Goal: Transaction & Acquisition: Purchase product/service

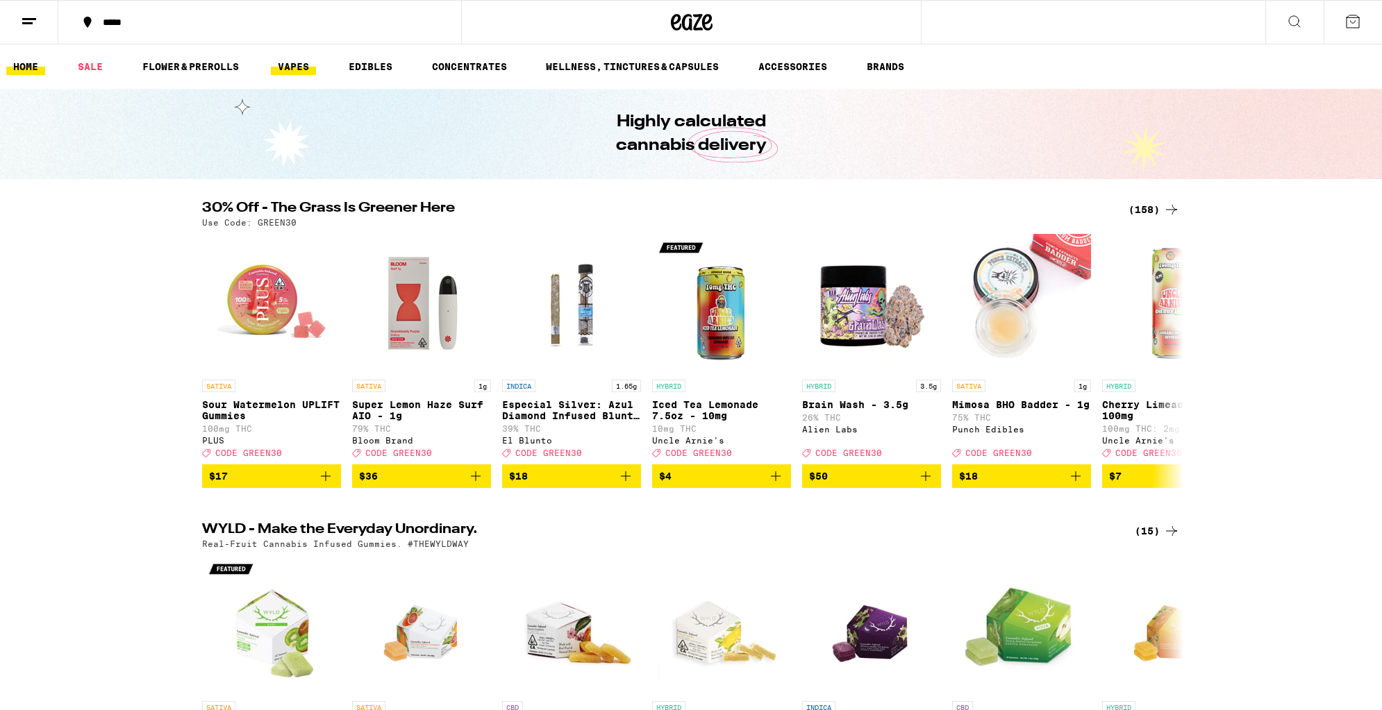
click at [292, 74] on link "VAPES" at bounding box center [293, 66] width 45 height 17
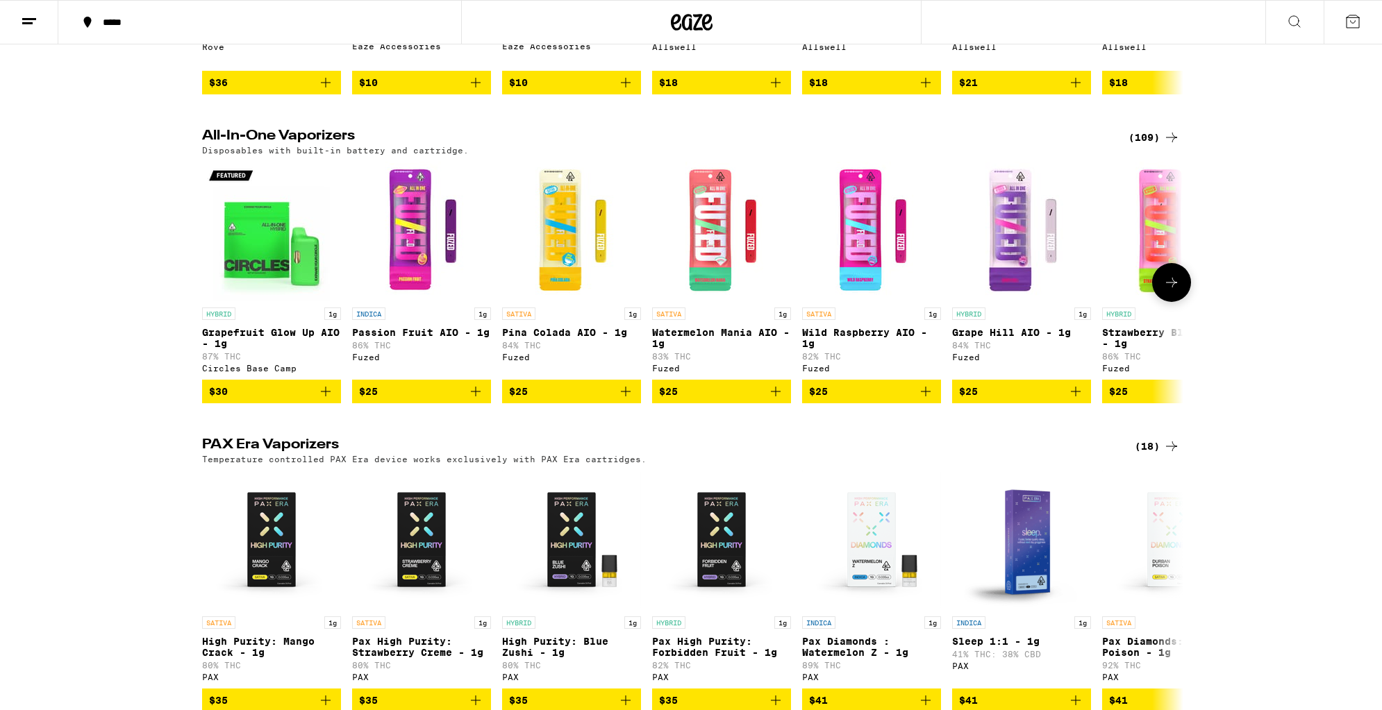
scroll to position [379, 0]
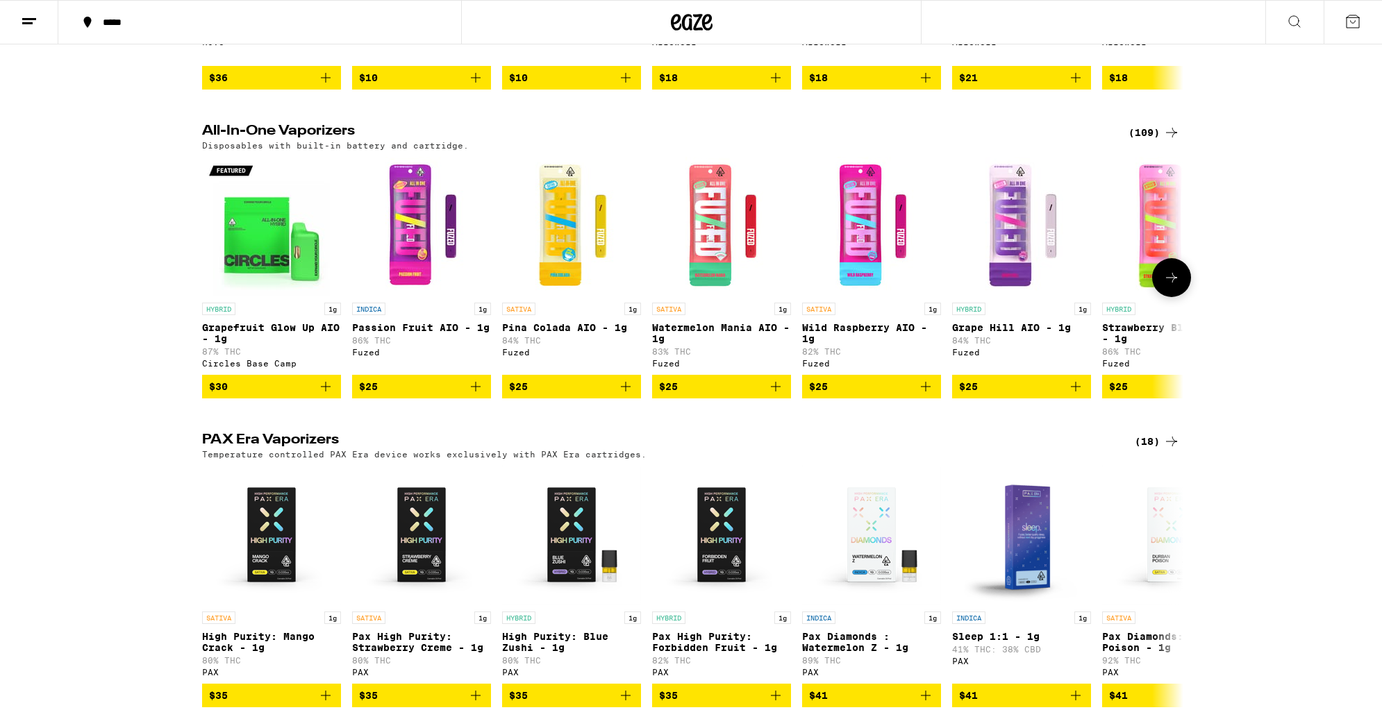
click at [1176, 286] on icon at bounding box center [1171, 277] width 17 height 17
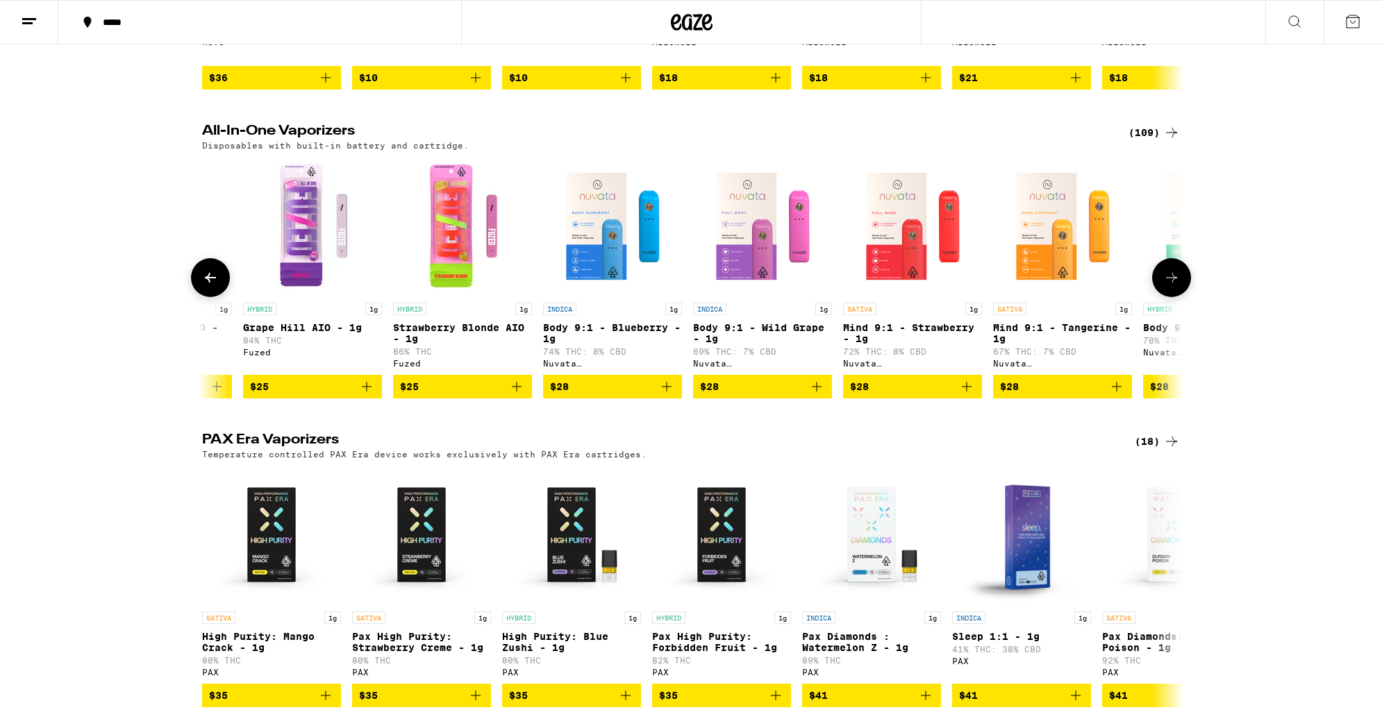
scroll to position [0, 826]
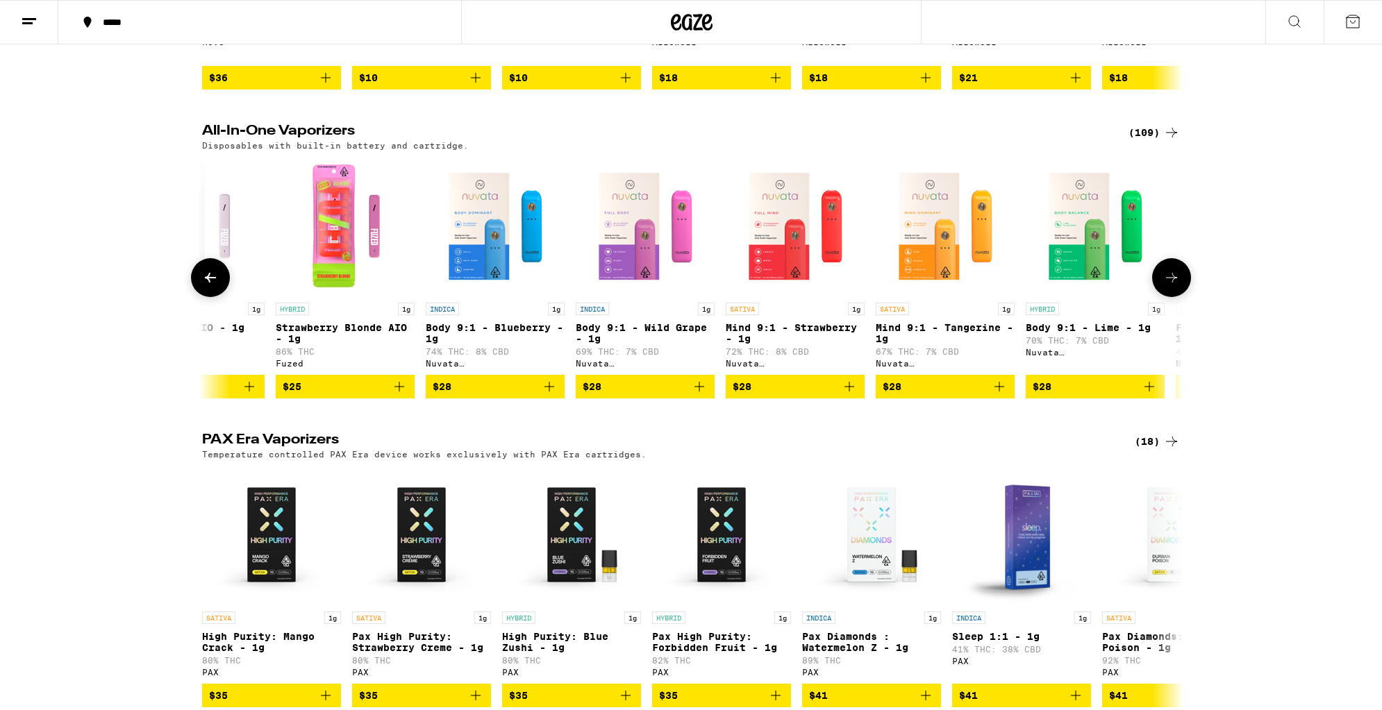
click at [1176, 286] on icon at bounding box center [1171, 277] width 17 height 17
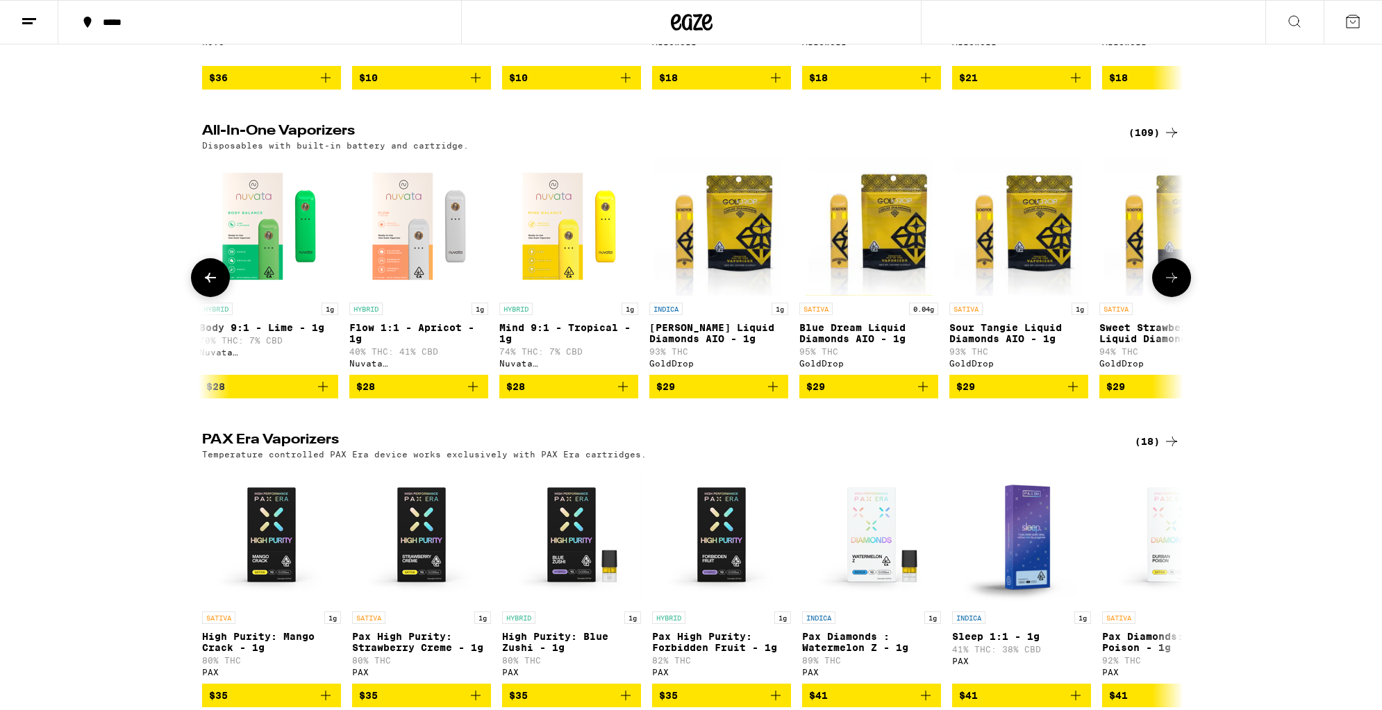
click at [1176, 286] on icon at bounding box center [1171, 277] width 17 height 17
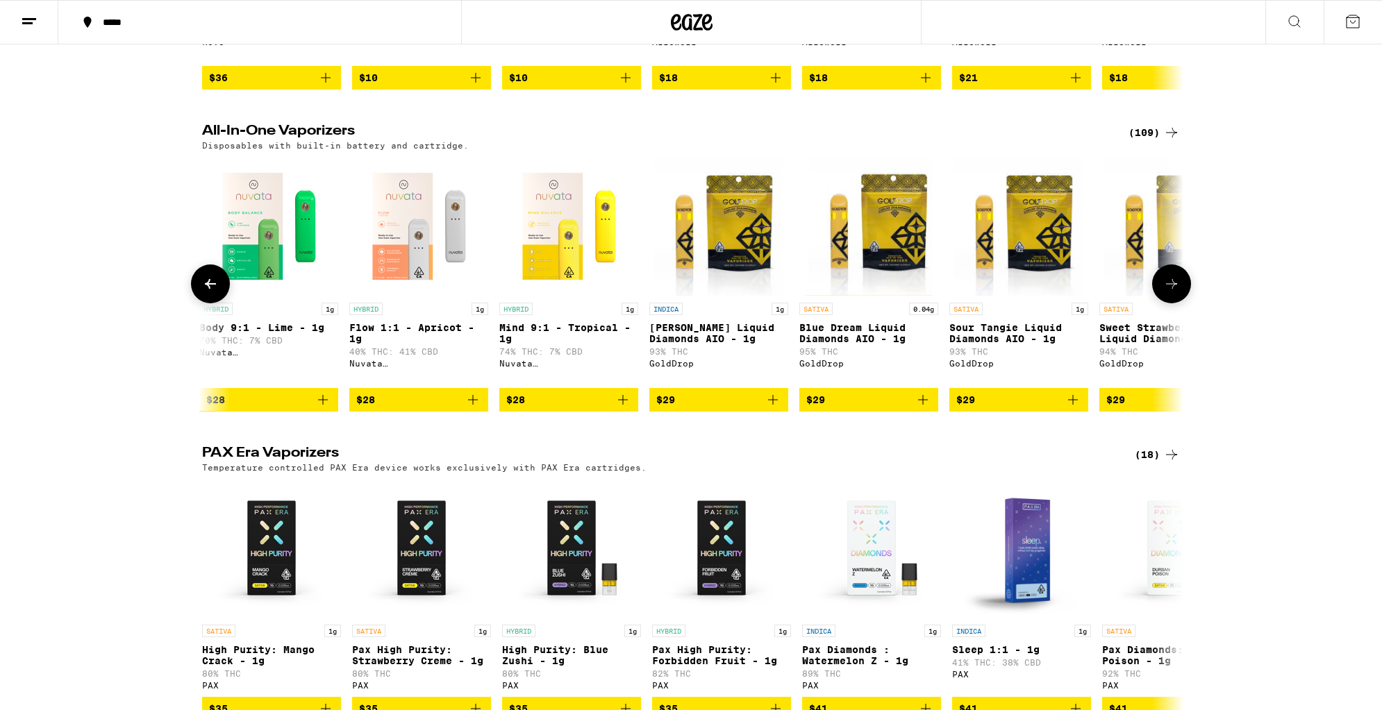
scroll to position [0, 2479]
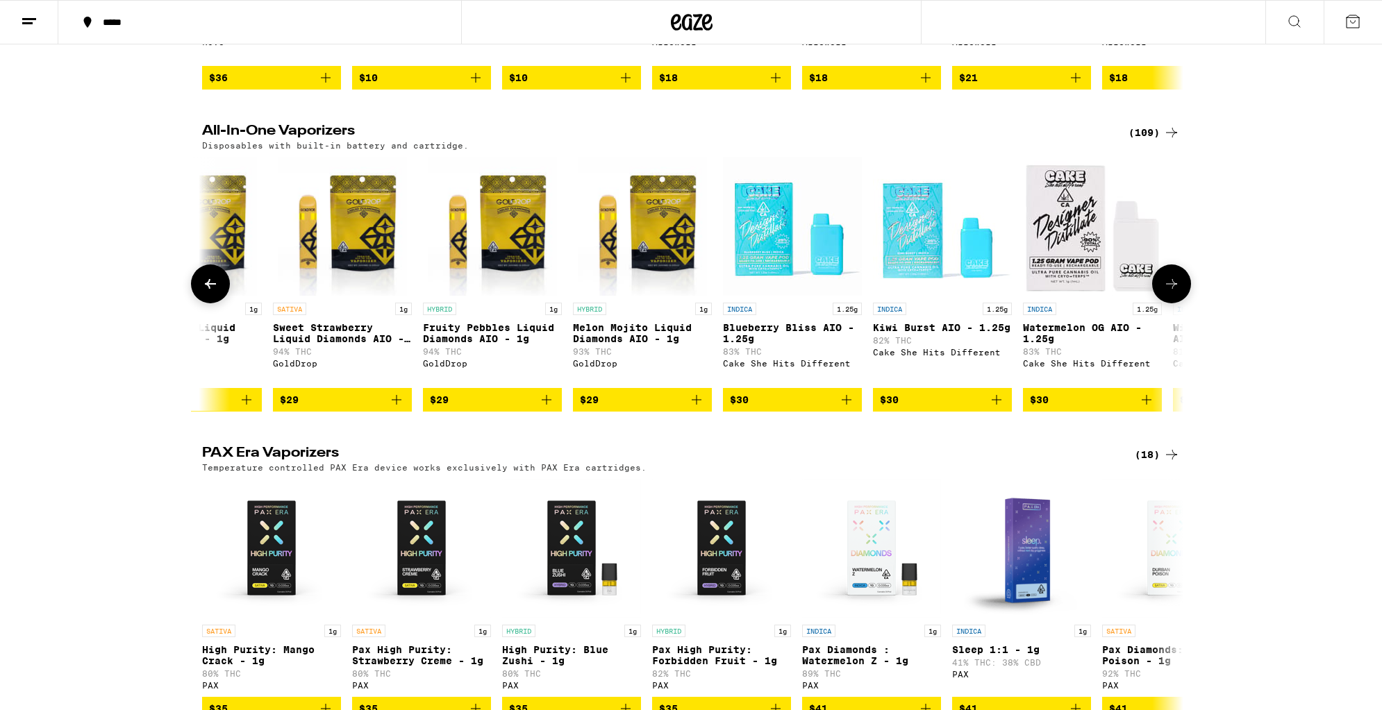
click at [1175, 287] on button at bounding box center [1171, 284] width 39 height 39
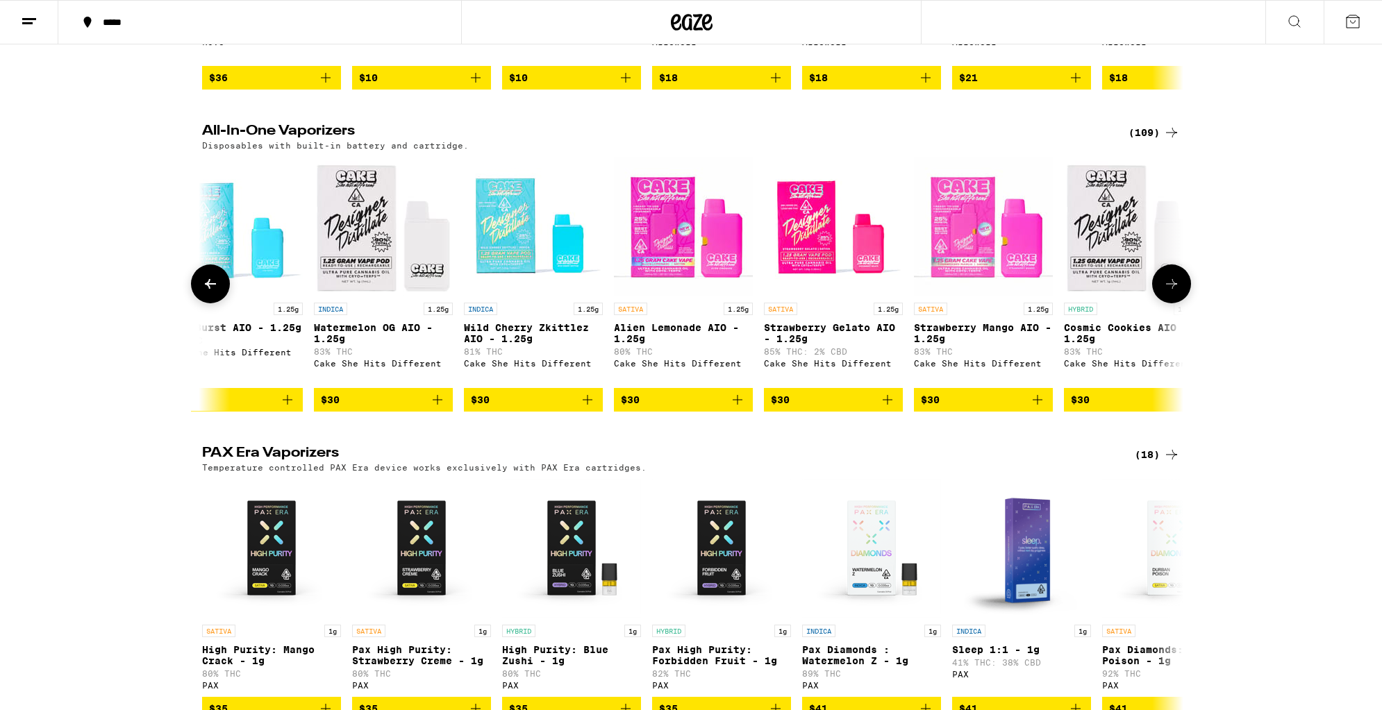
scroll to position [0, 3305]
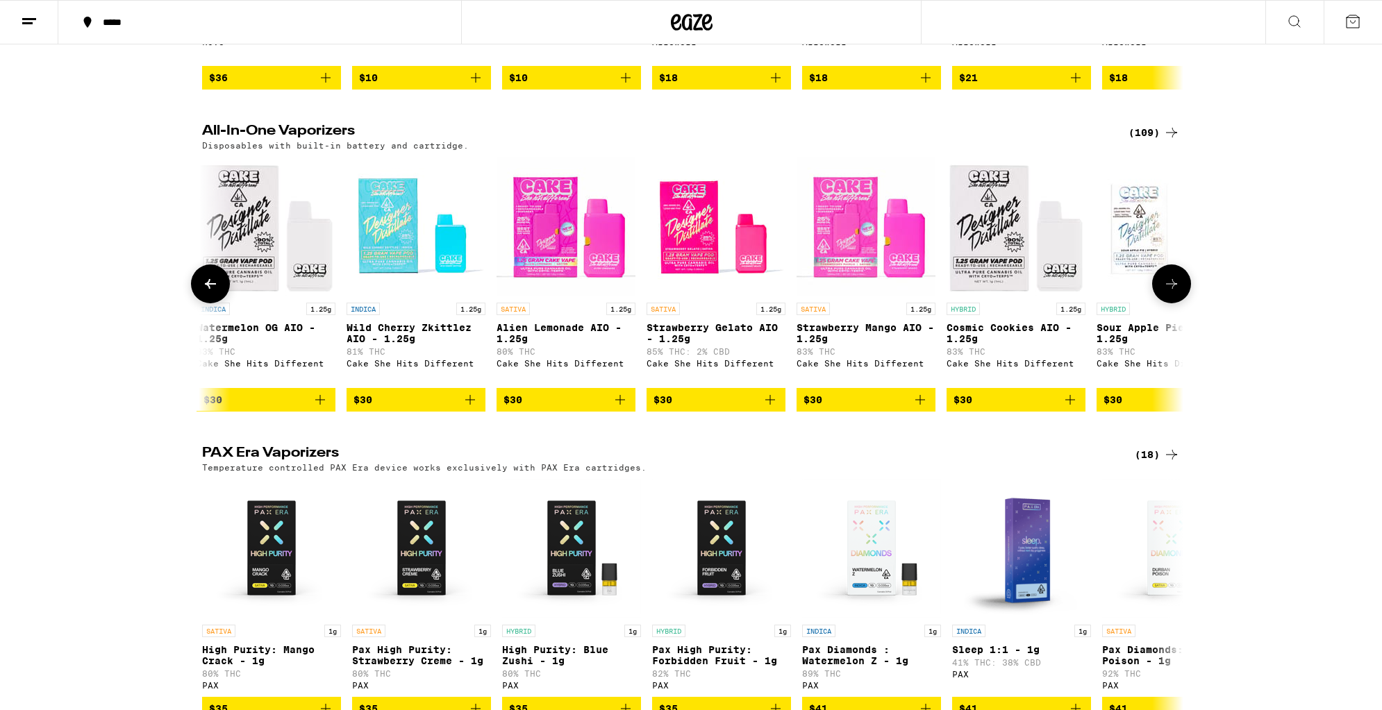
click at [1175, 287] on button at bounding box center [1171, 284] width 39 height 39
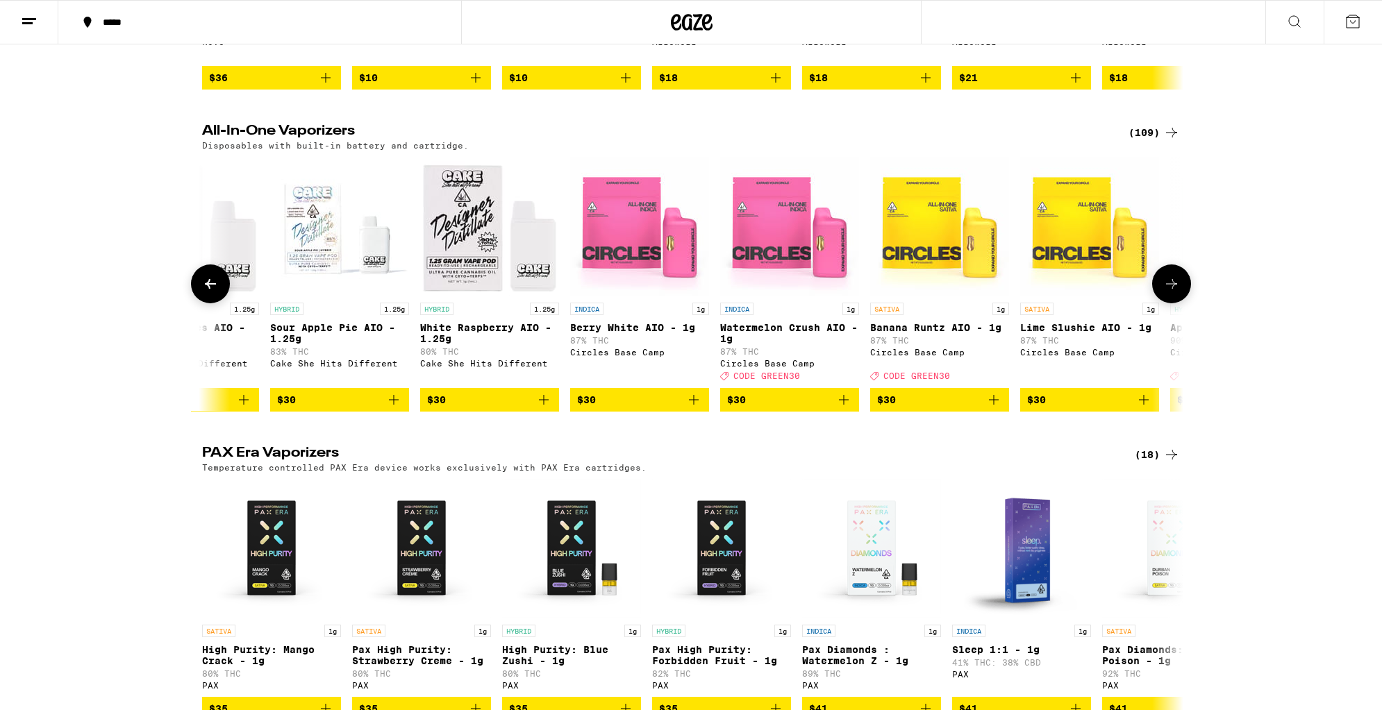
click at [1175, 287] on button at bounding box center [1171, 284] width 39 height 39
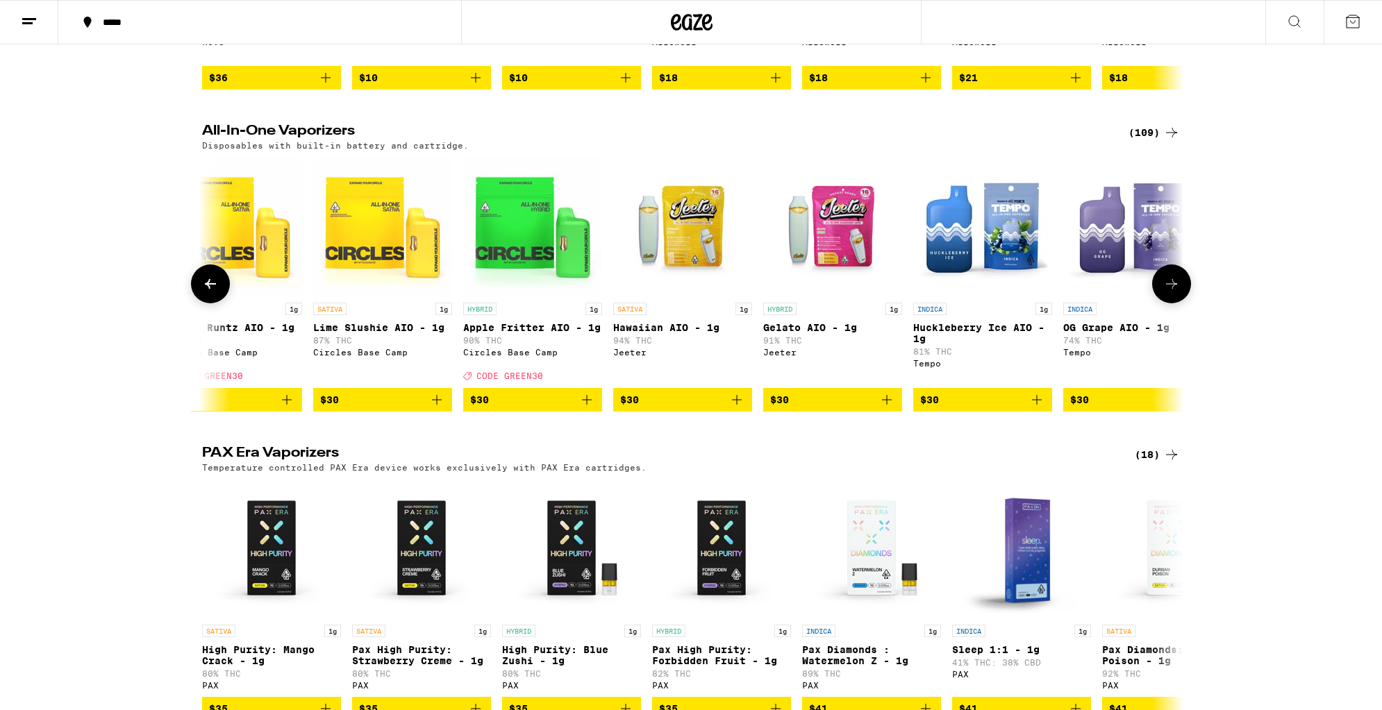
scroll to position [0, 4958]
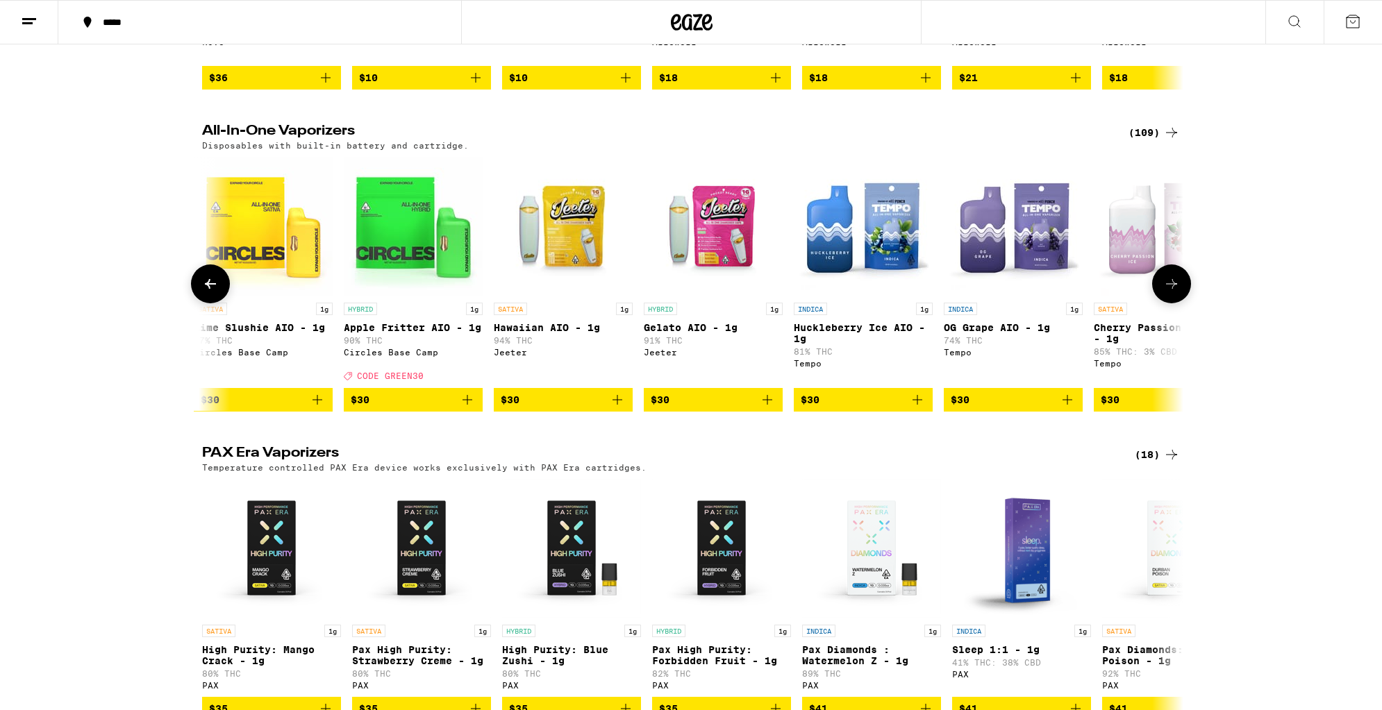
click at [1176, 292] on icon at bounding box center [1171, 284] width 17 height 17
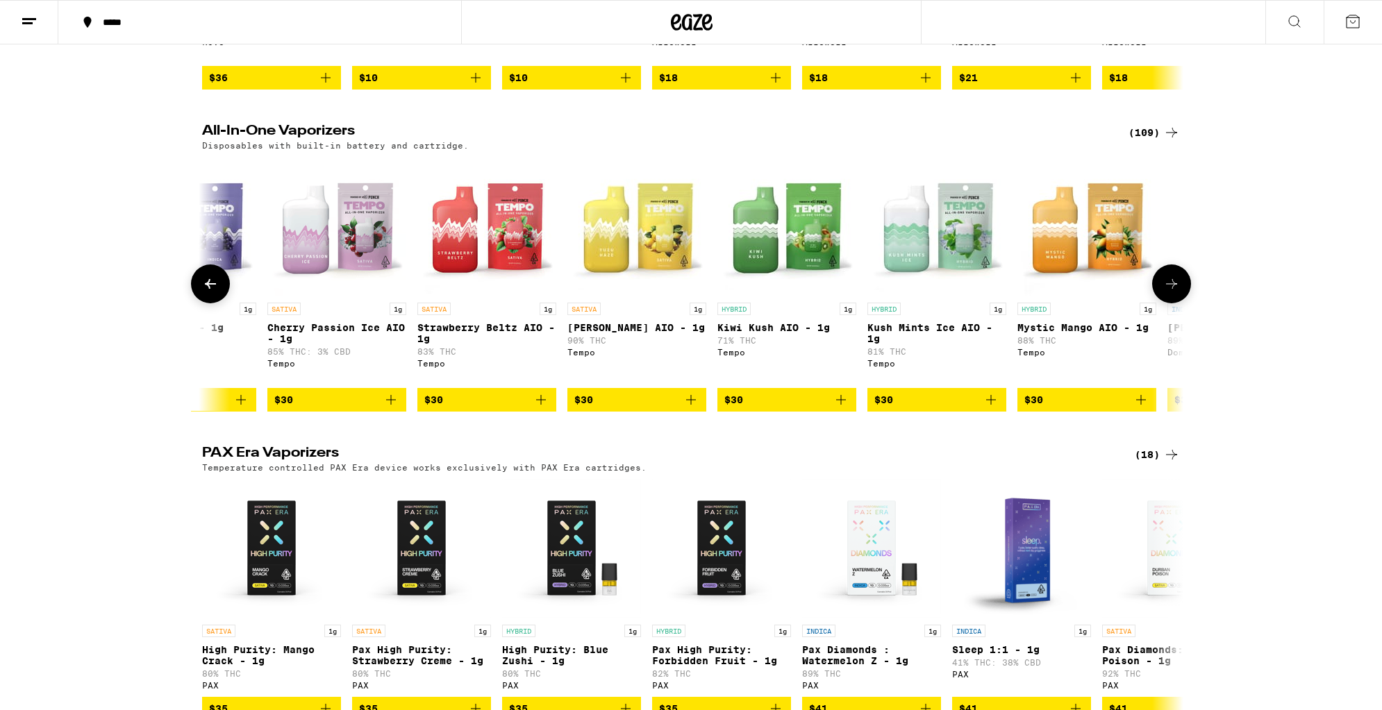
click at [1176, 292] on icon at bounding box center [1171, 284] width 17 height 17
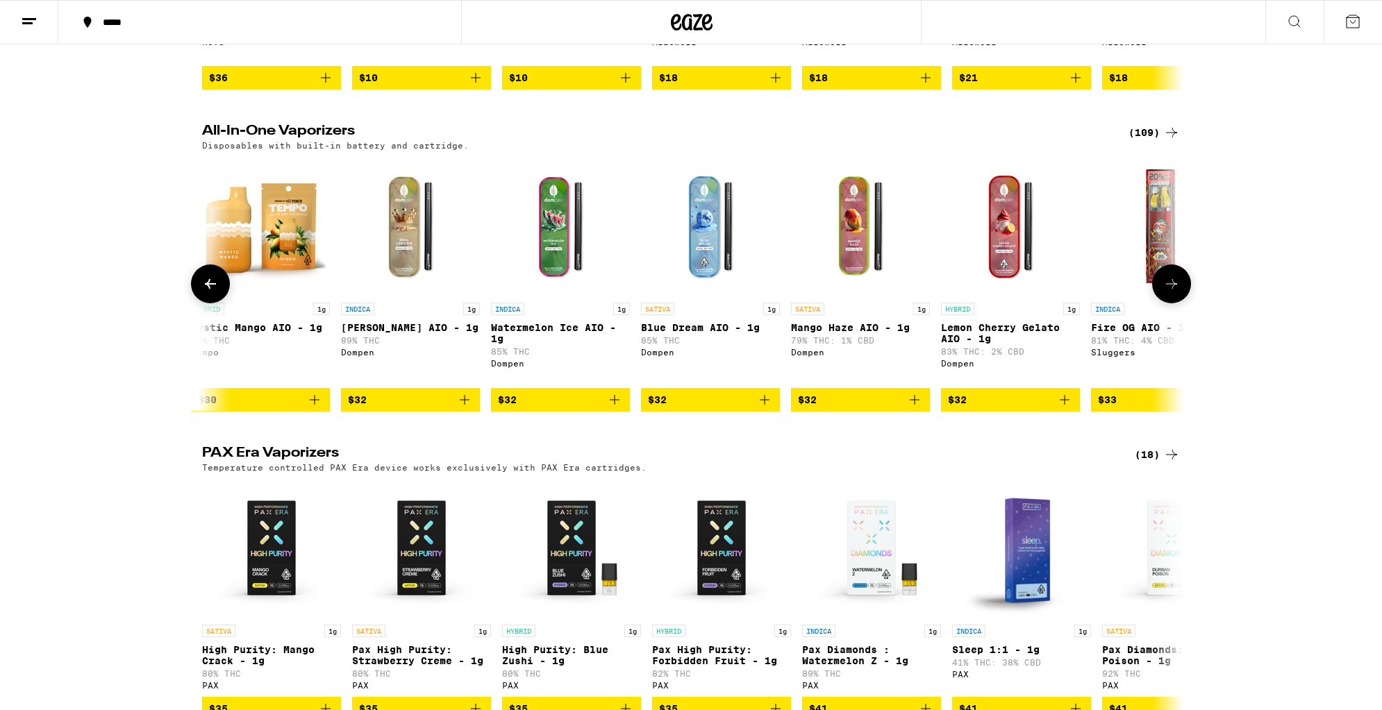
click at [1176, 292] on icon at bounding box center [1171, 284] width 17 height 17
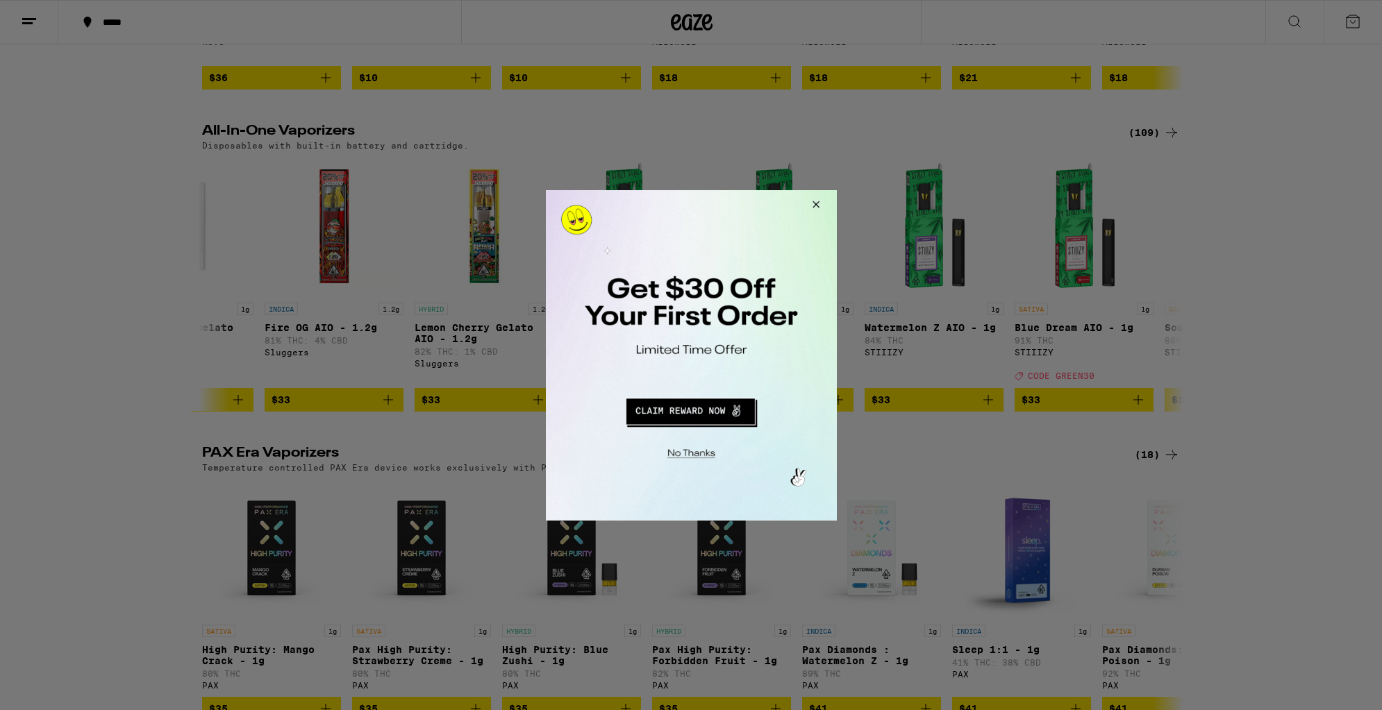
click at [815, 207] on button "Close Modal" at bounding box center [812, 206] width 37 height 33
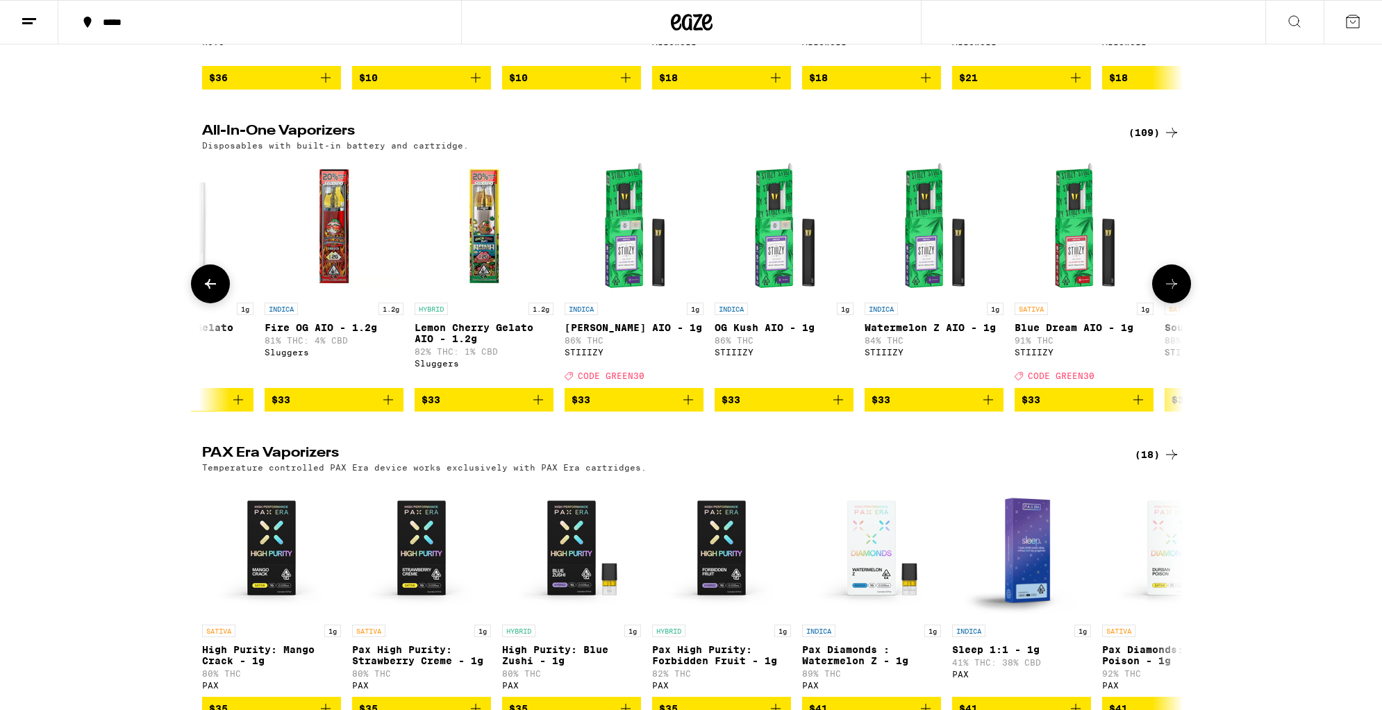
click at [212, 288] on button at bounding box center [210, 284] width 39 height 39
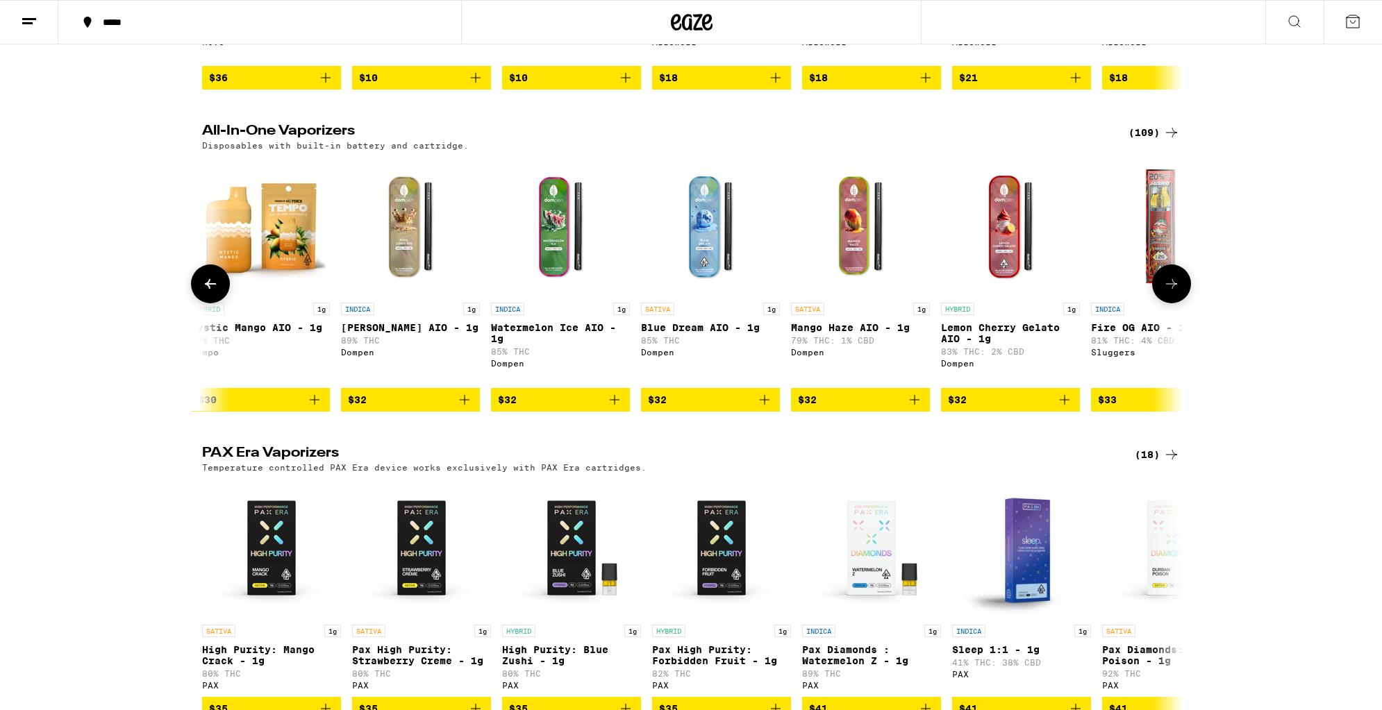
click at [212, 292] on icon at bounding box center [210, 284] width 17 height 17
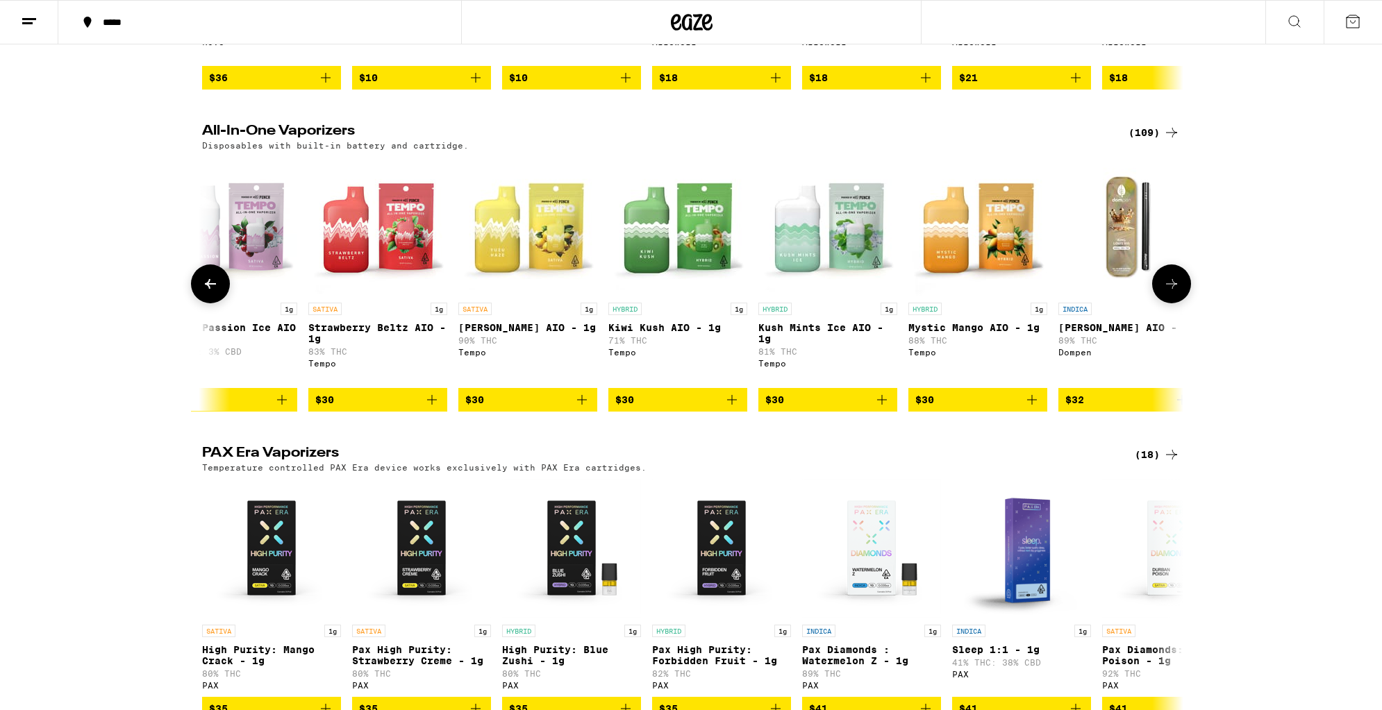
scroll to position [0, 5784]
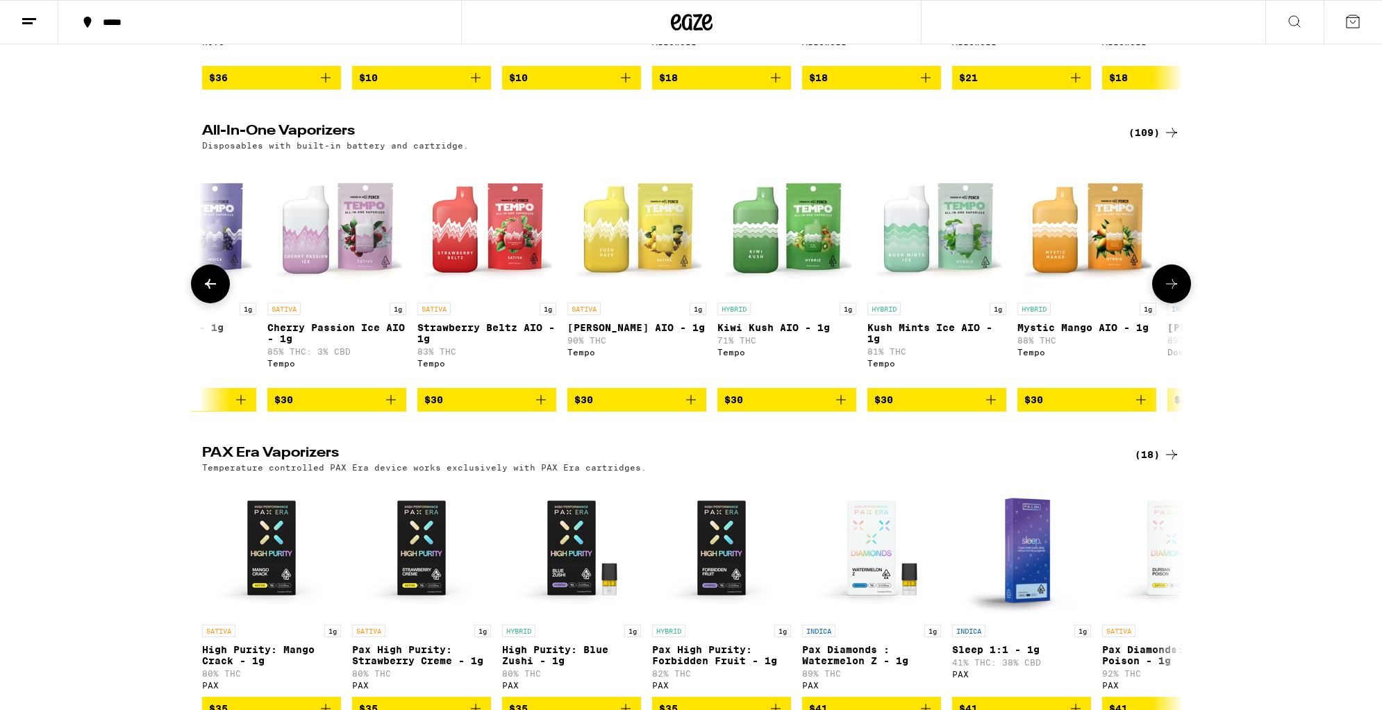
click at [212, 292] on icon at bounding box center [210, 284] width 17 height 17
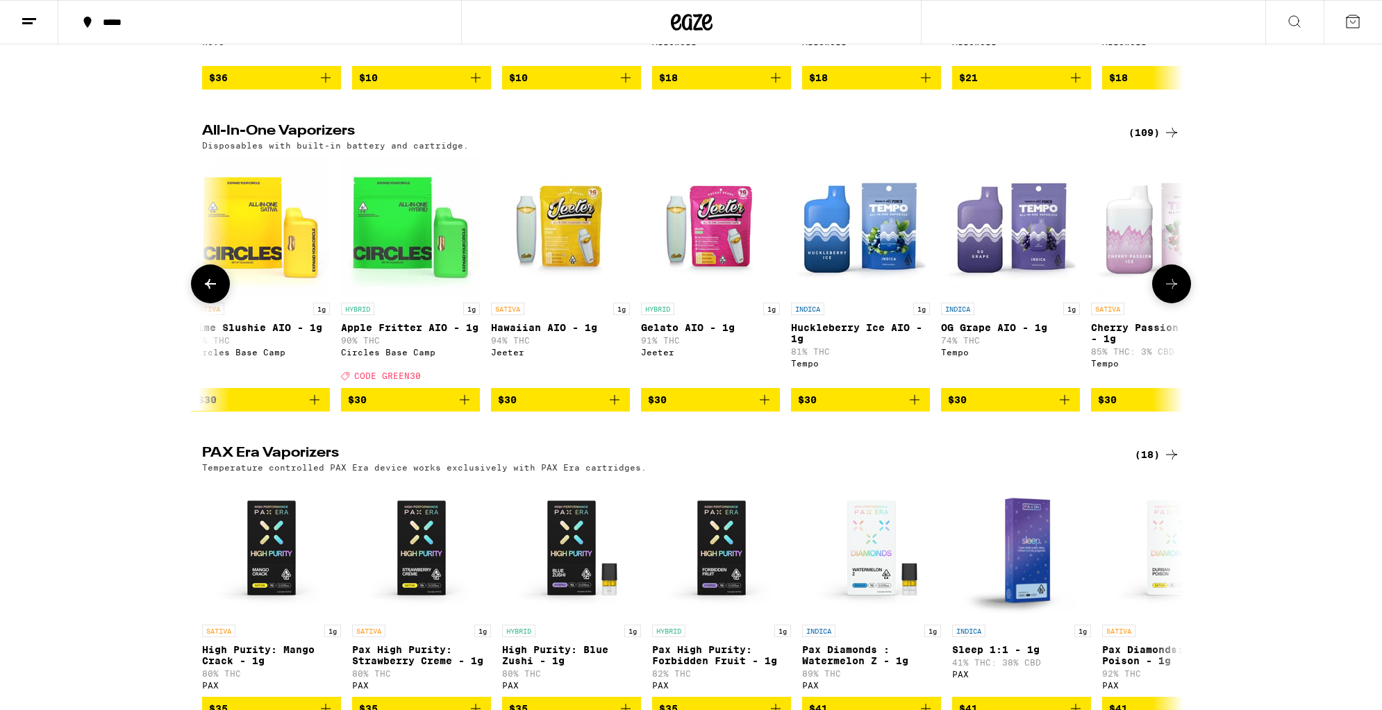
scroll to position [0, 4958]
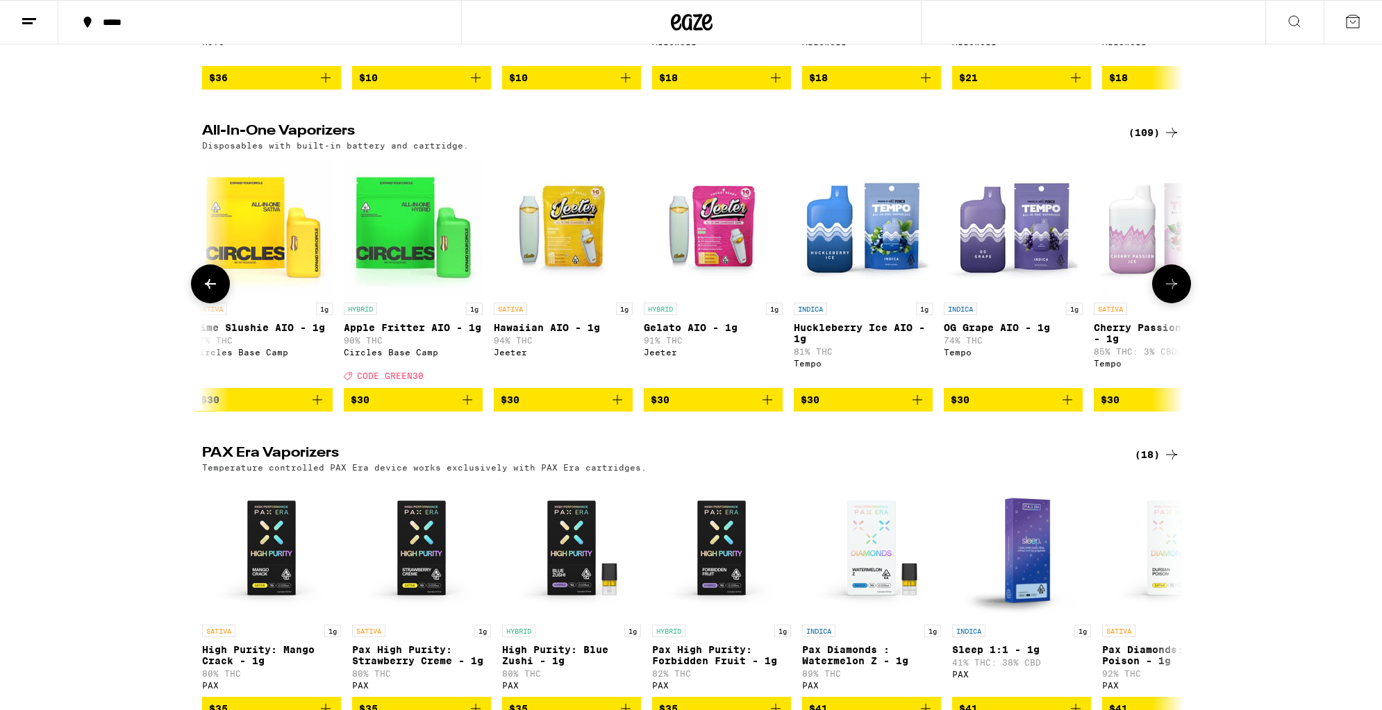
click at [219, 303] on button at bounding box center [210, 284] width 39 height 39
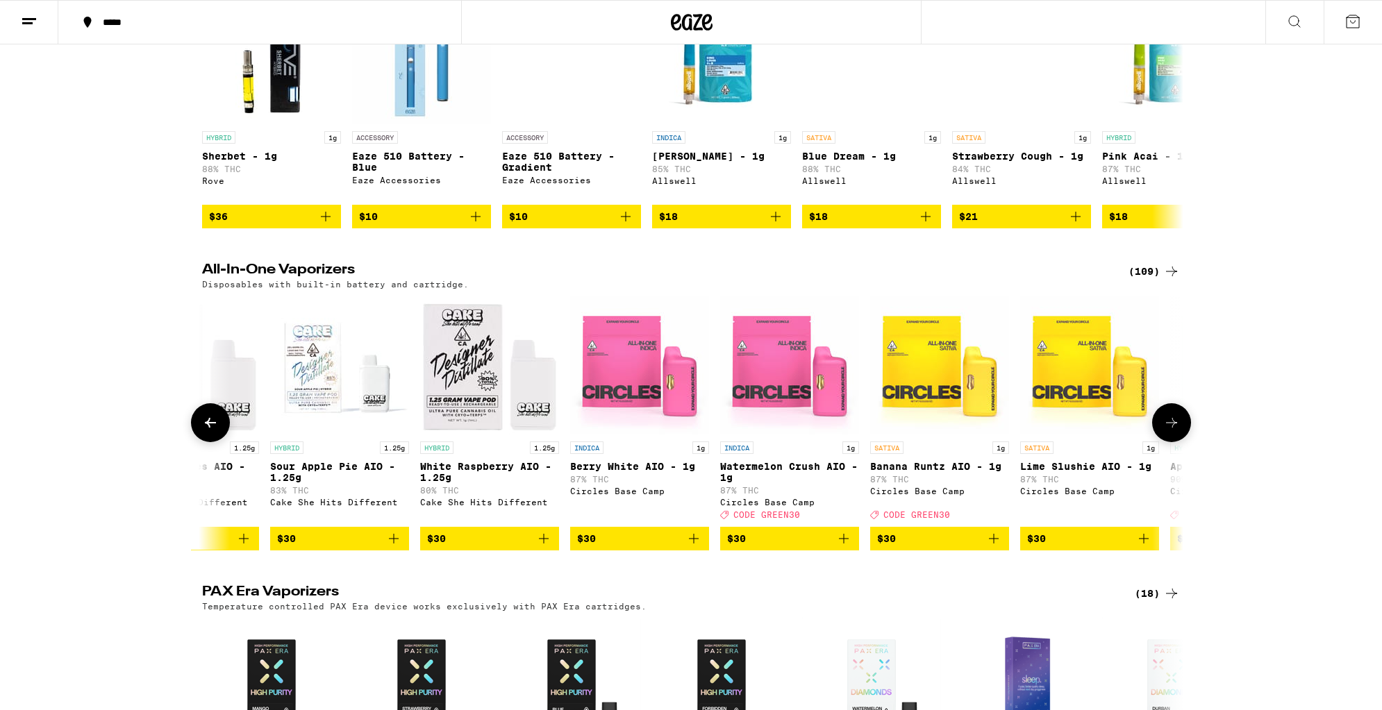
scroll to position [240, 0]
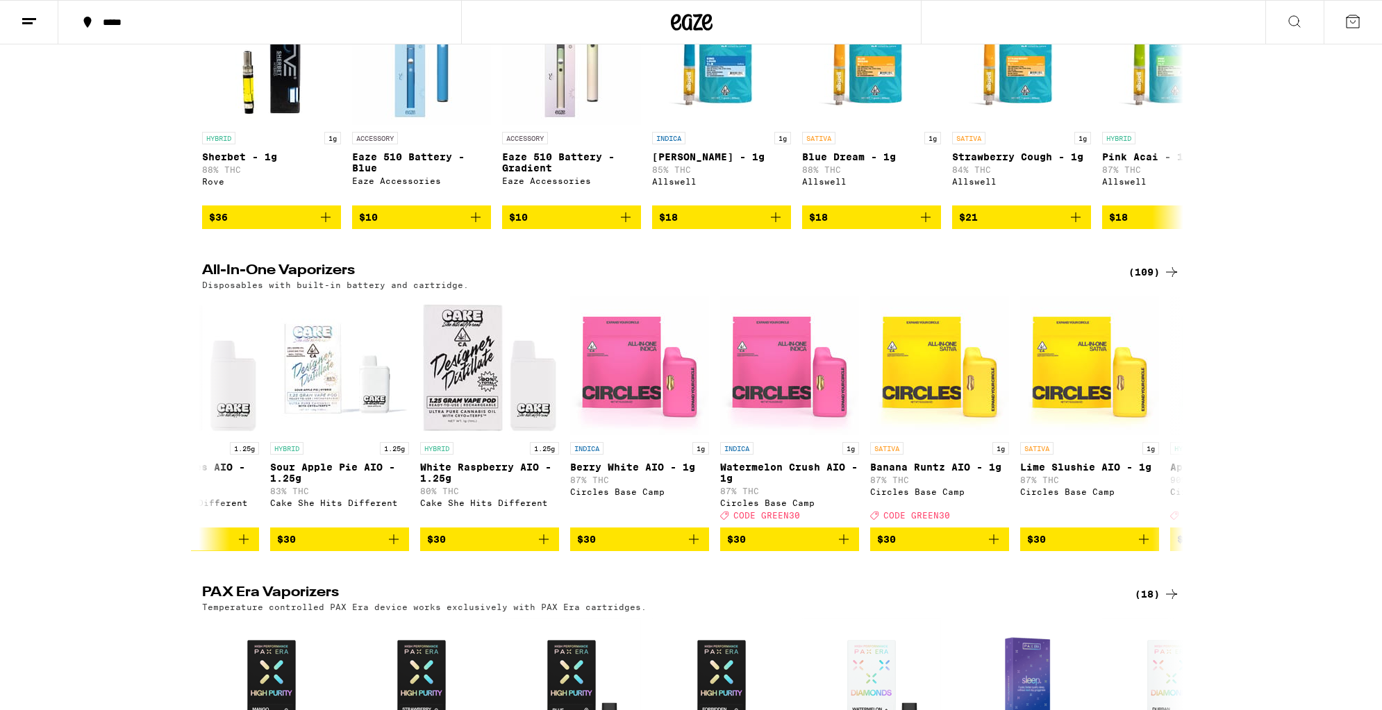
click at [1152, 281] on div "(109)" at bounding box center [1153, 272] width 51 height 17
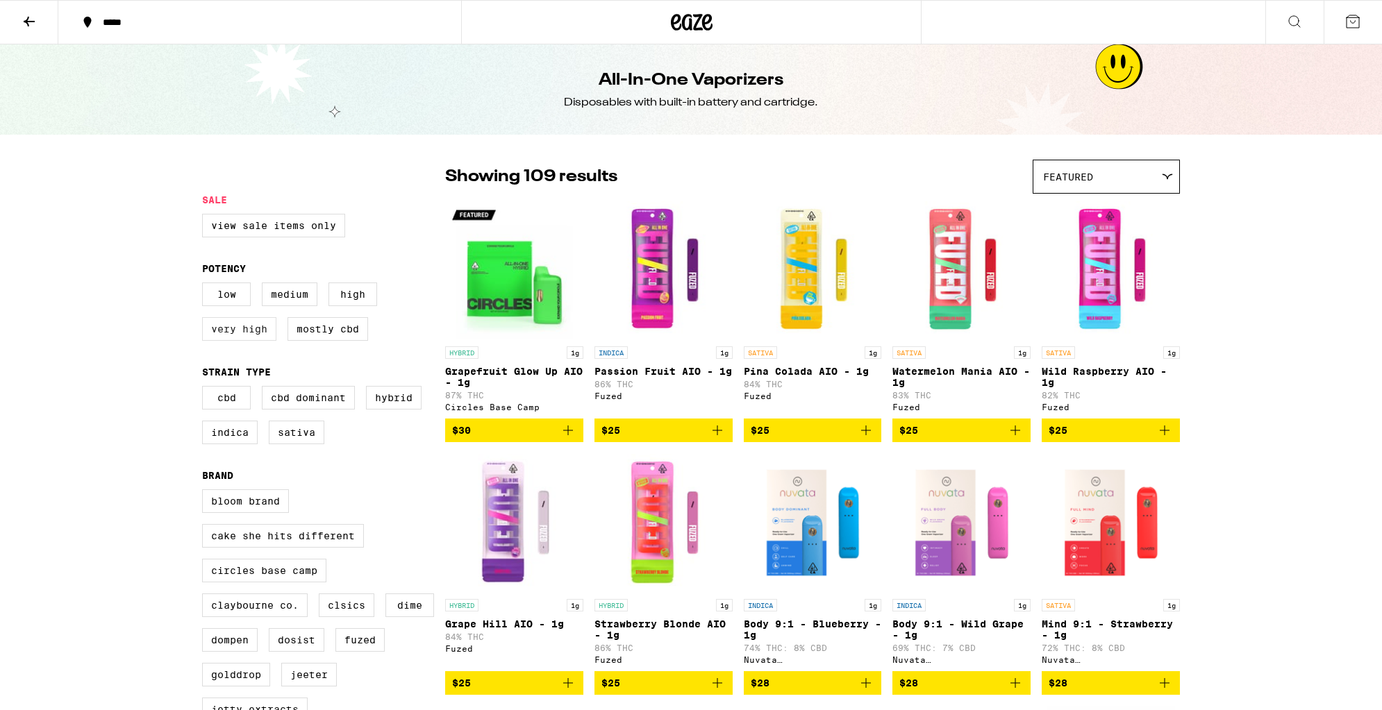
click at [217, 341] on label "Very High" at bounding box center [239, 329] width 74 height 24
click at [206, 285] on input "Very High" at bounding box center [205, 285] width 1 height 1
checkbox input "true"
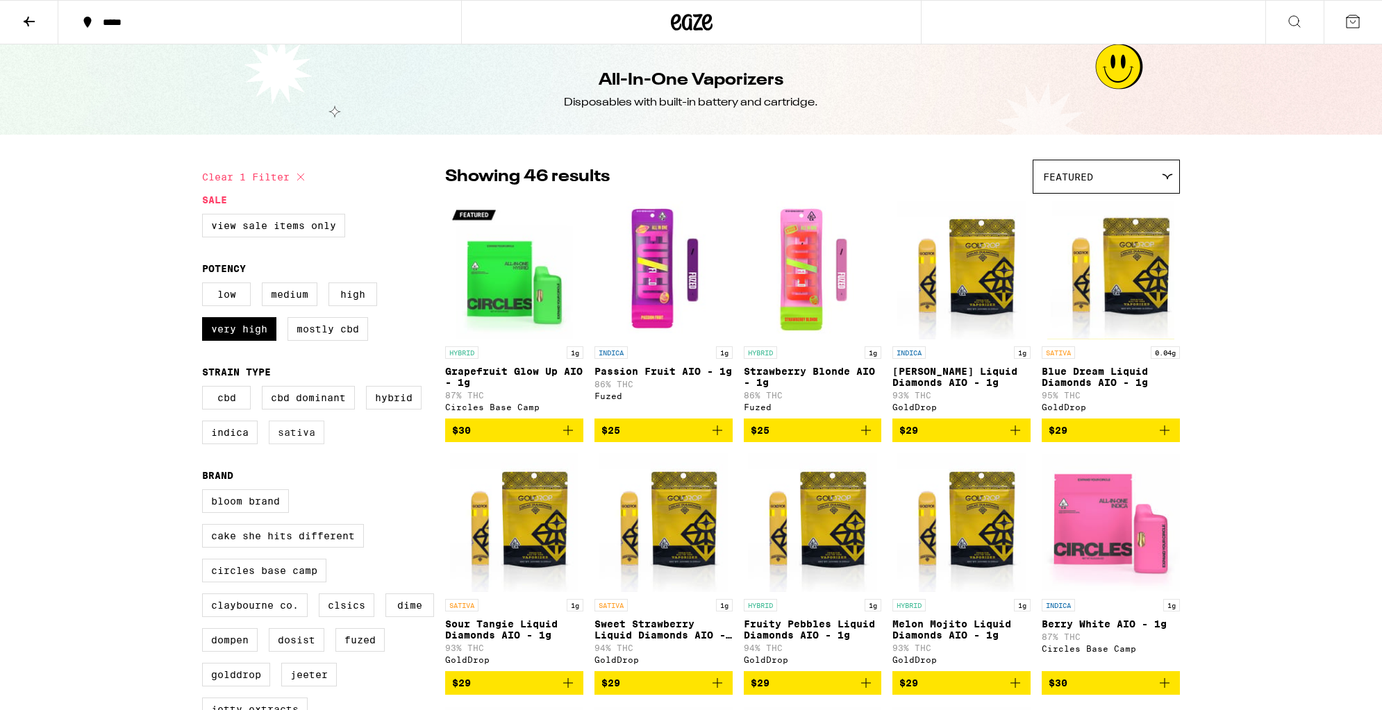
click at [318, 444] on label "Sativa" at bounding box center [297, 433] width 56 height 24
click at [206, 389] on input "Sativa" at bounding box center [205, 388] width 1 height 1
checkbox input "true"
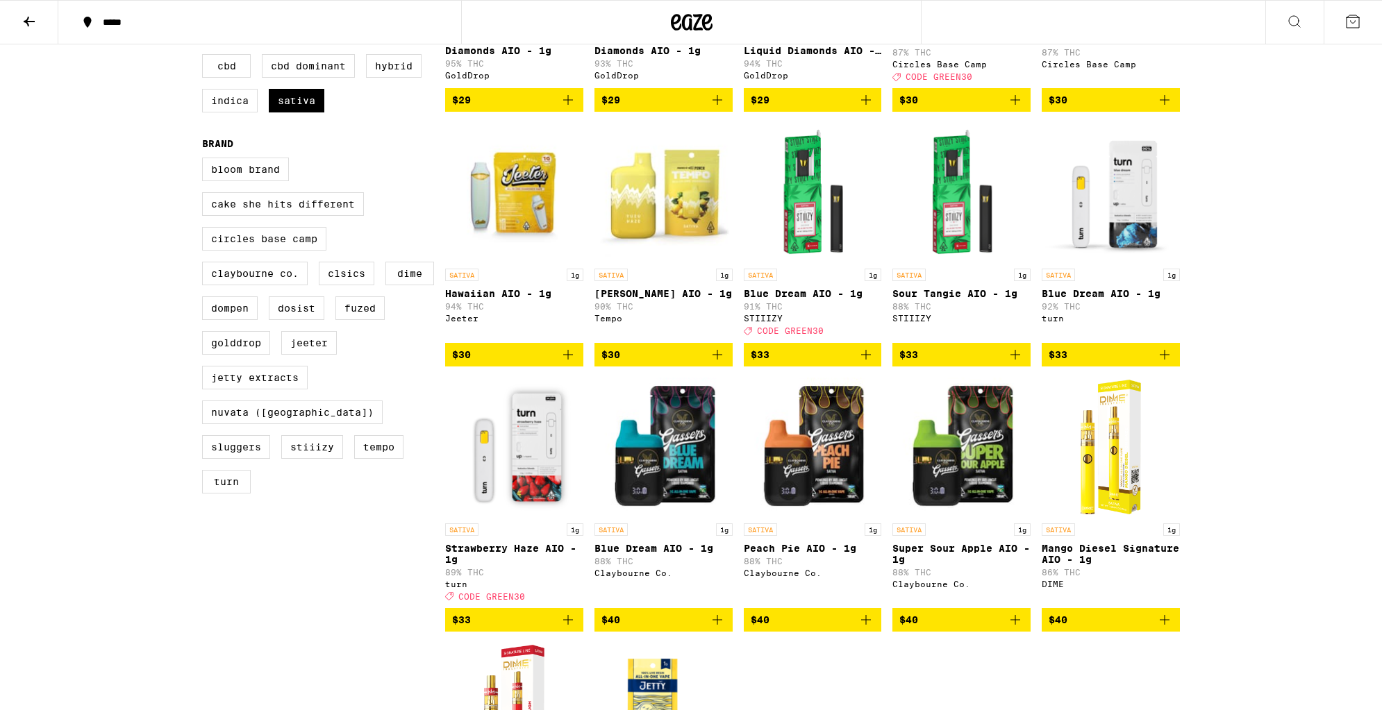
scroll to position [332, 0]
click at [474, 601] on span "CODE GREEN30" at bounding box center [491, 596] width 67 height 9
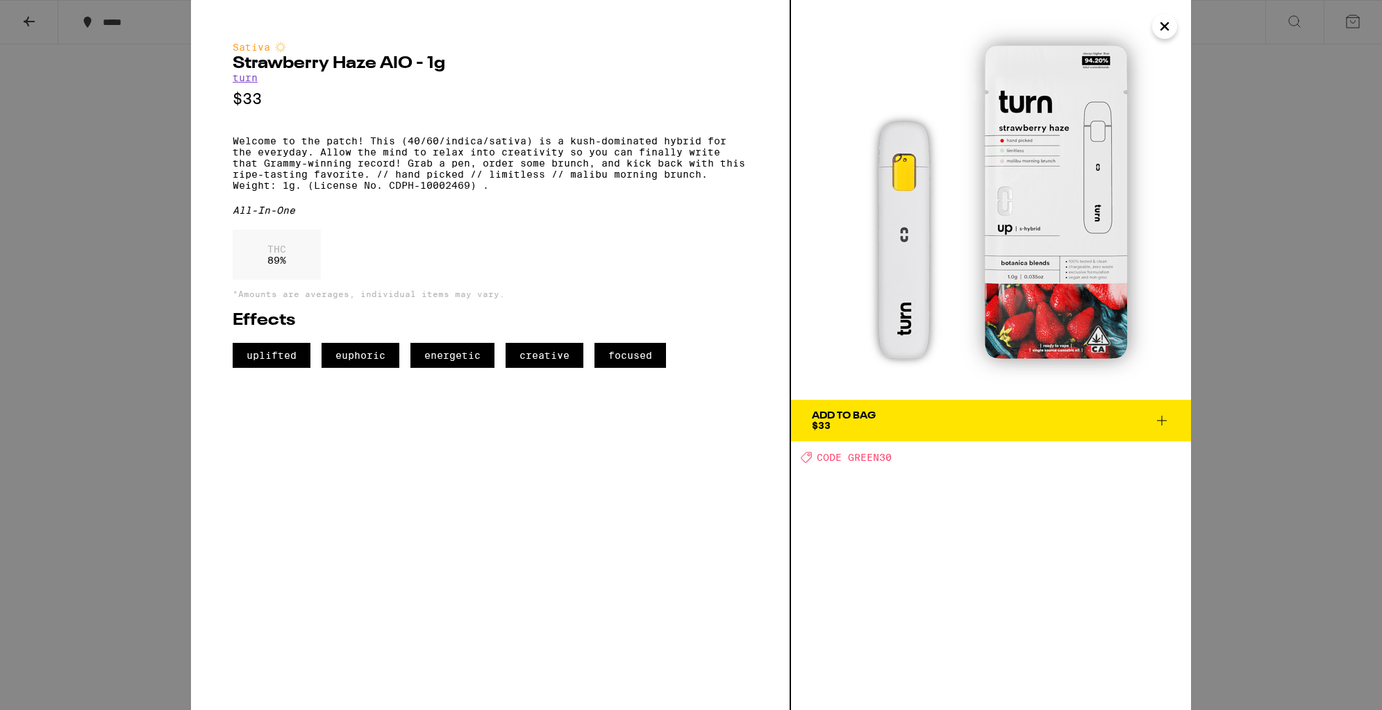
click at [1174, 26] on button "Close" at bounding box center [1164, 26] width 25 height 25
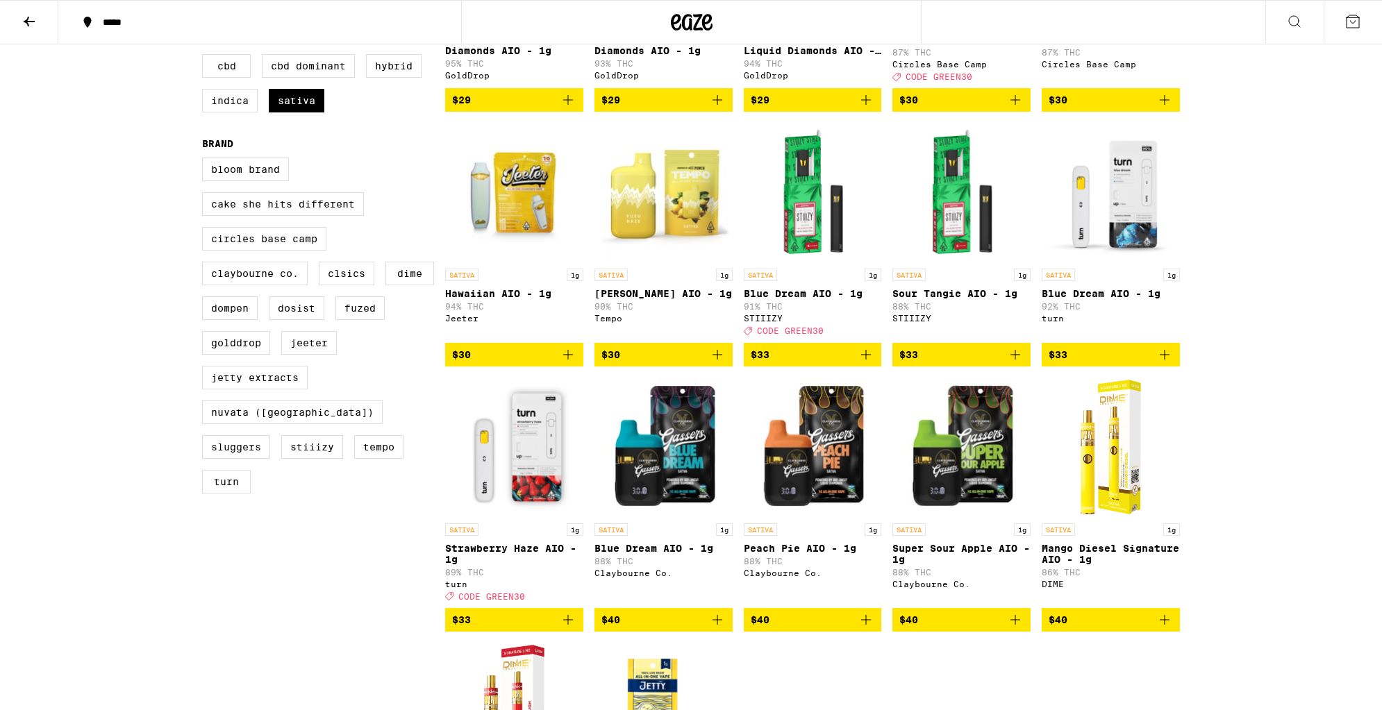
click at [1144, 221] on img "Open page for Blue Dream AIO - 1g from turn" at bounding box center [1111, 192] width 138 height 139
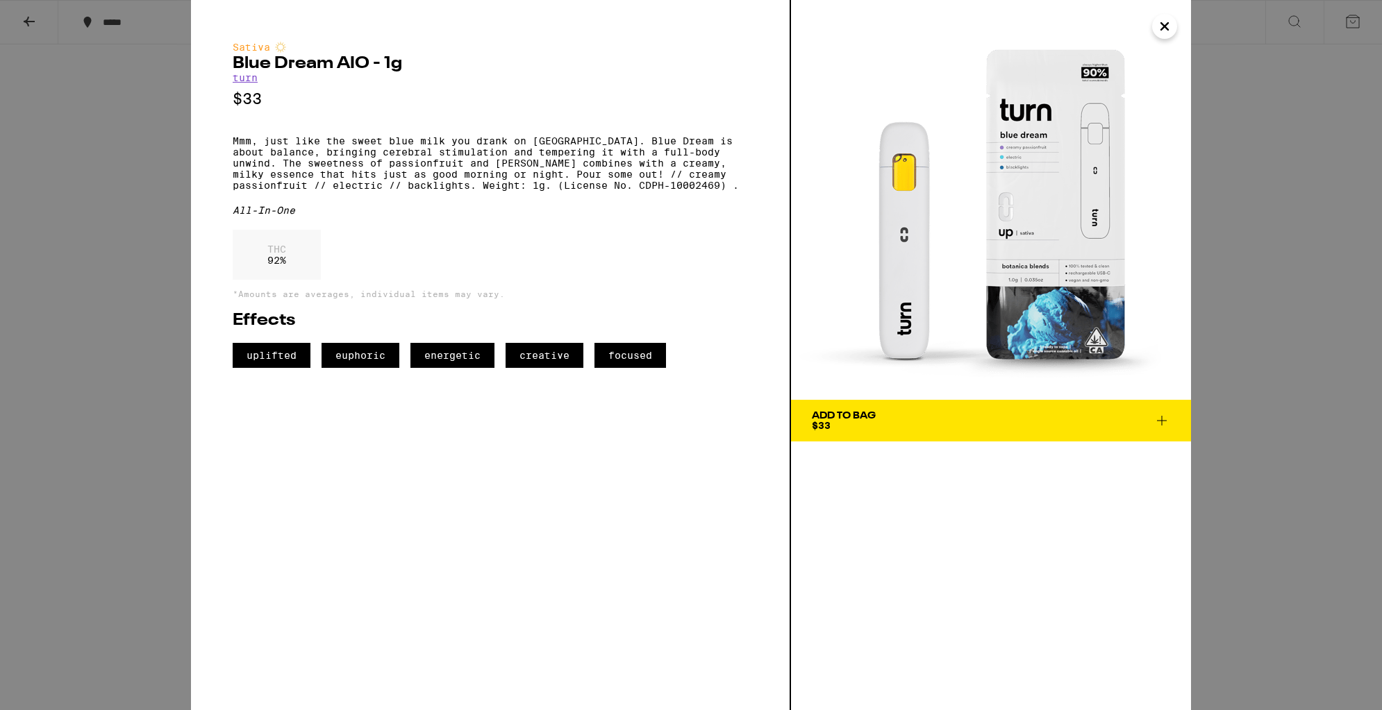
click at [1163, 28] on icon "Close" at bounding box center [1164, 26] width 7 height 7
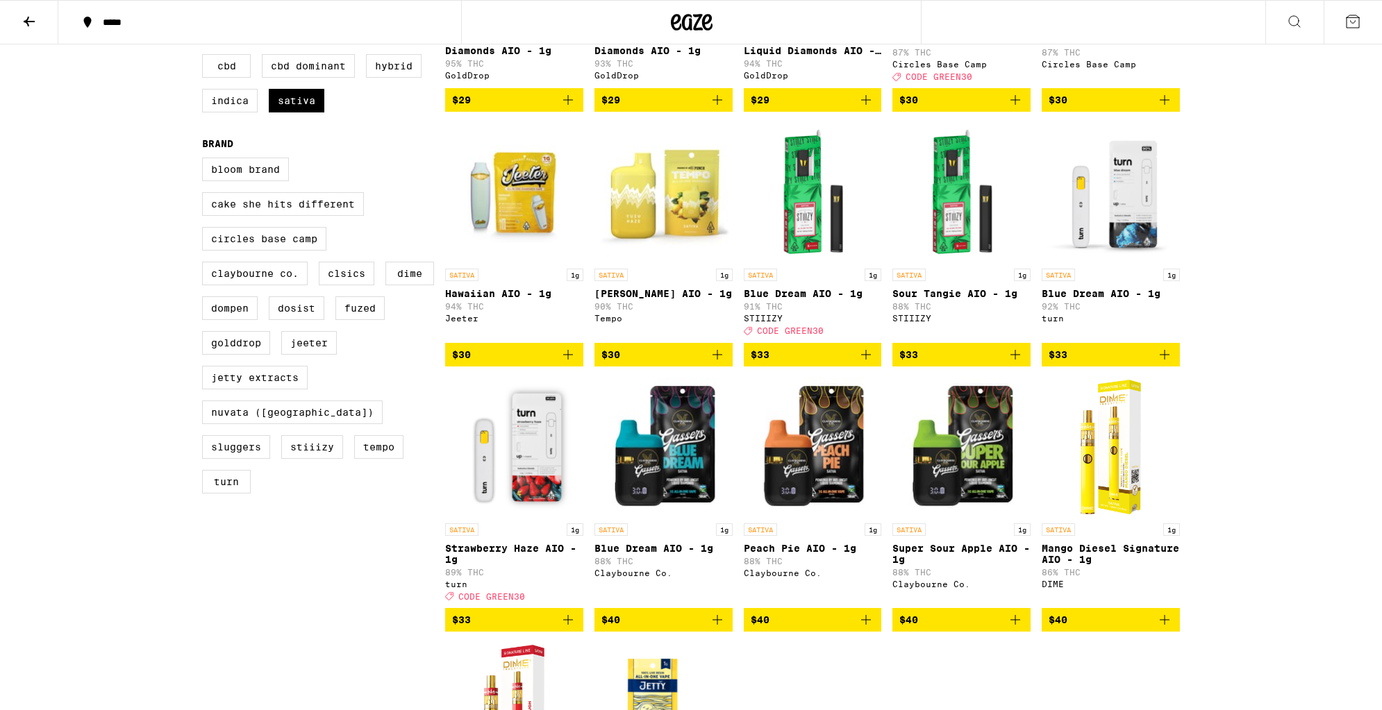
click at [501, 430] on img "Open page for Strawberry Haze AIO - 1g from turn" at bounding box center [514, 447] width 138 height 139
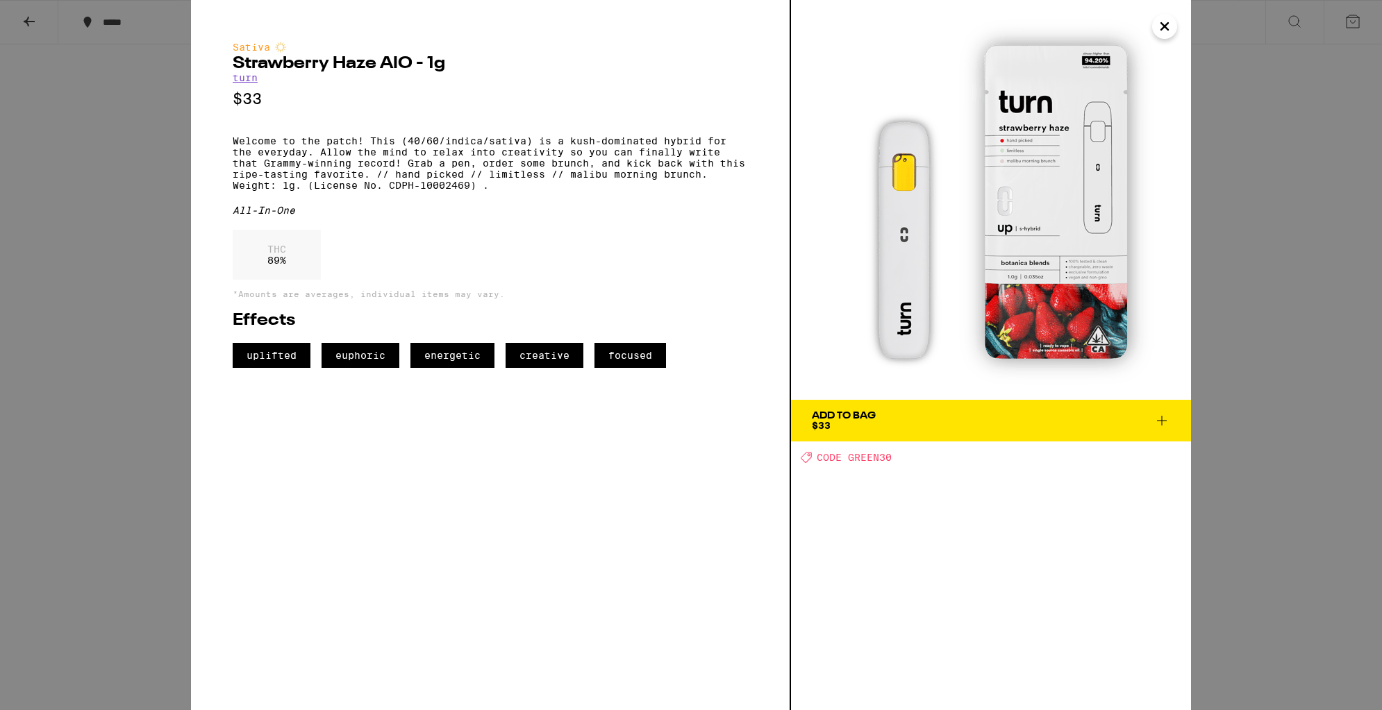
click at [1166, 28] on icon "Close" at bounding box center [1164, 26] width 7 height 7
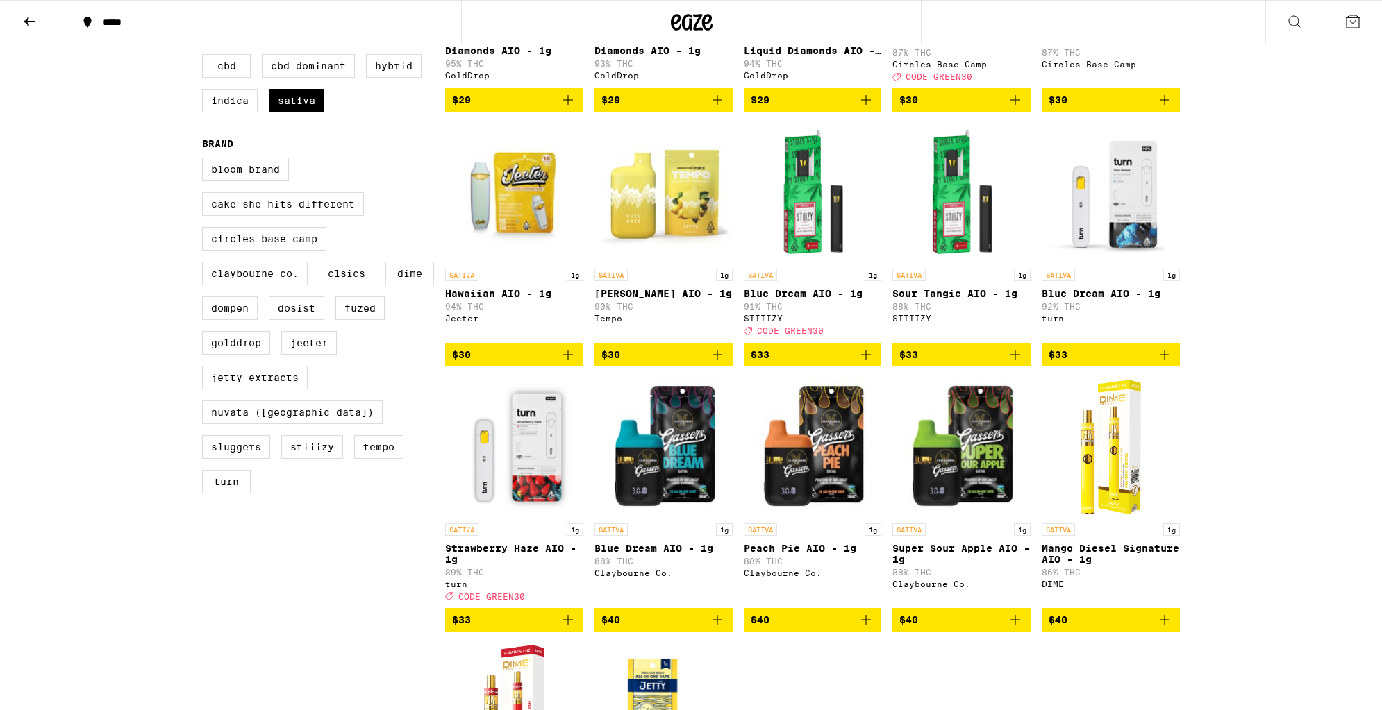
click at [702, 471] on img "Open page for Blue Dream AIO - 1g from Claybourne Co." at bounding box center [663, 447] width 138 height 139
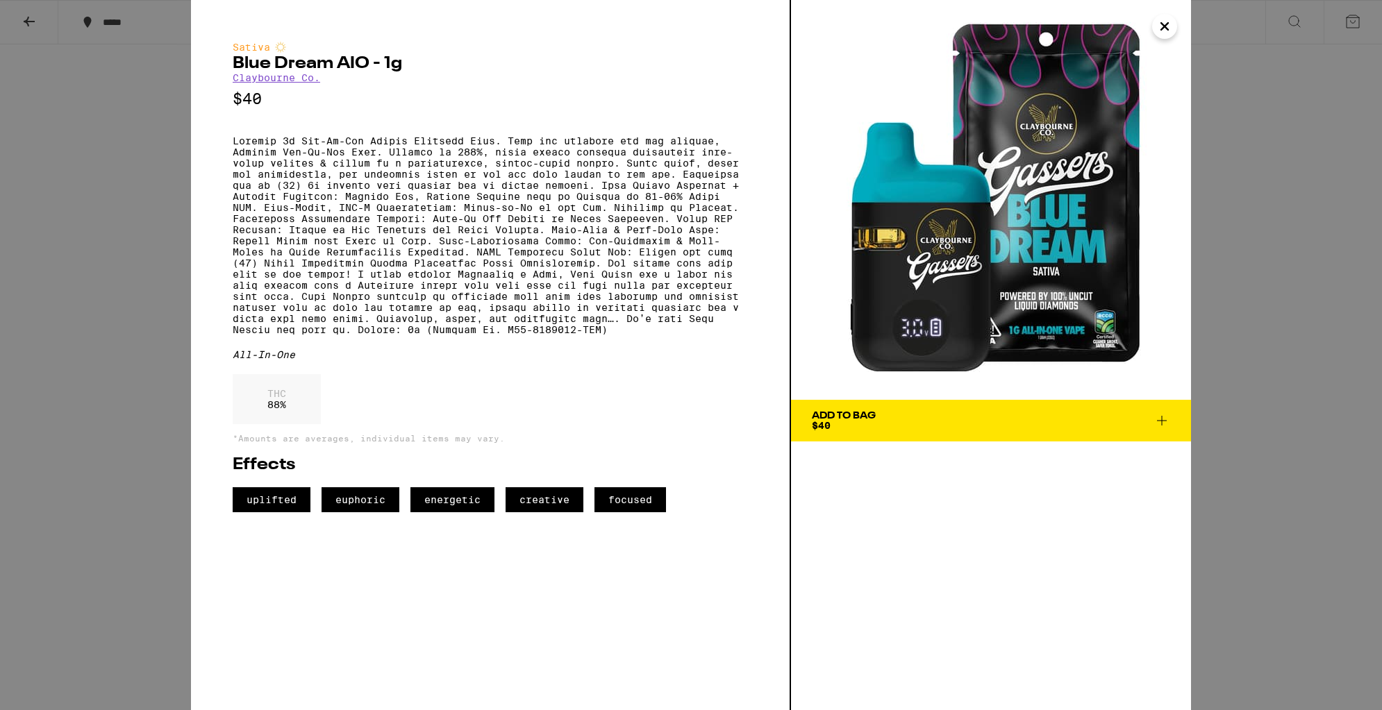
click at [1164, 25] on icon "Close" at bounding box center [1164, 26] width 7 height 7
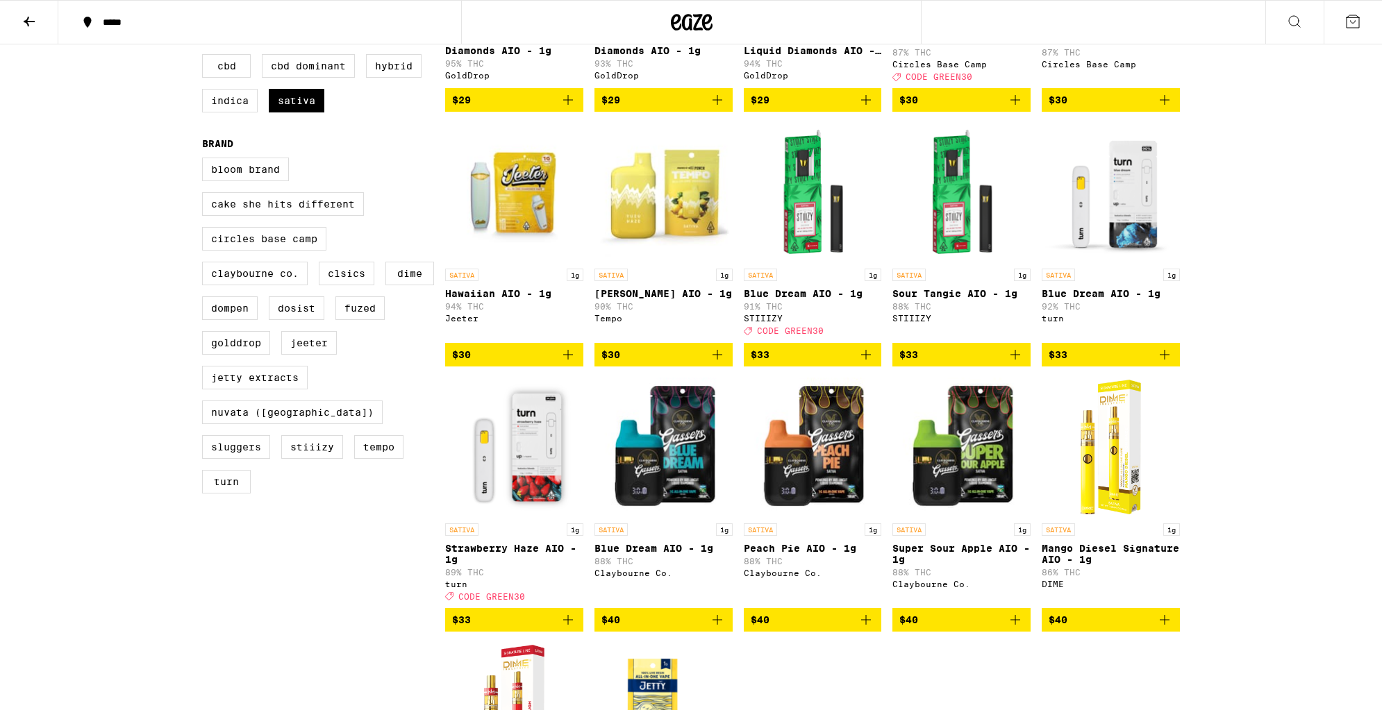
click at [804, 198] on img "Open page for Blue Dream AIO - 1g from STIIIZY" at bounding box center [813, 192] width 138 height 139
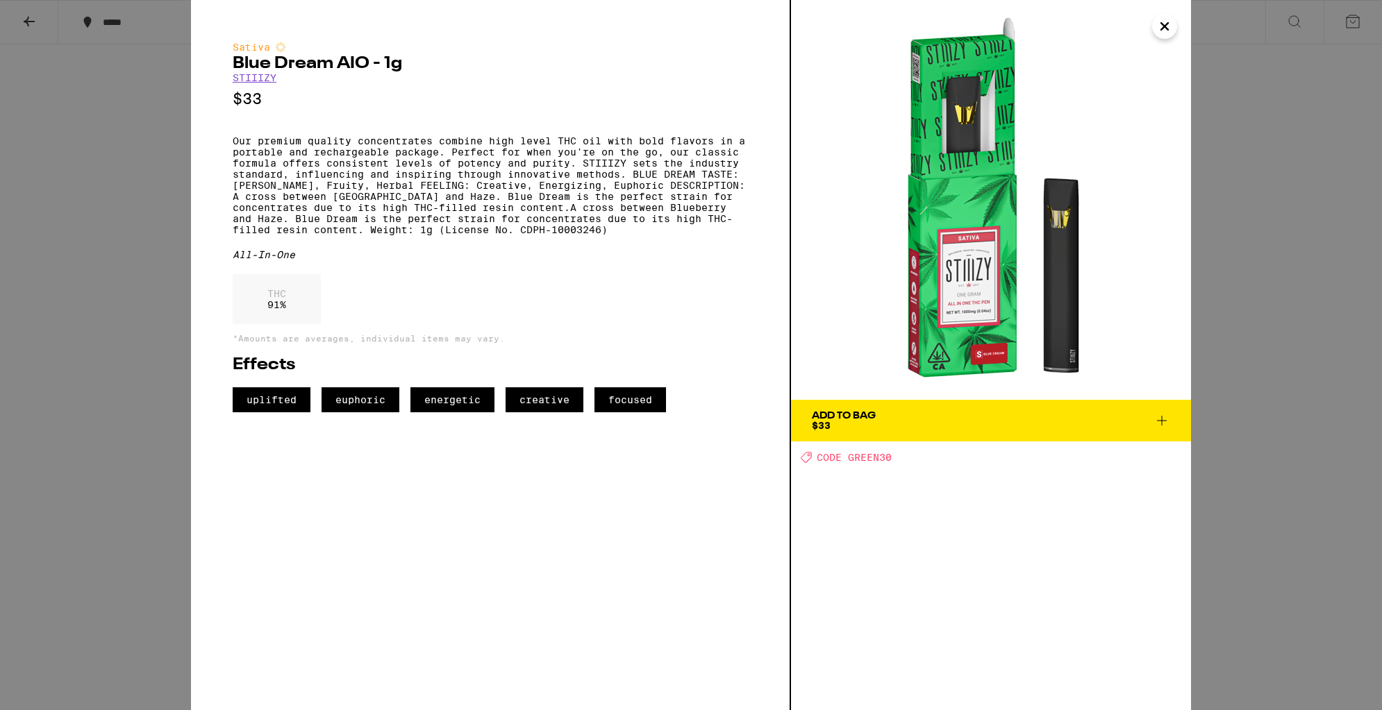
click at [1157, 34] on icon "Close" at bounding box center [1164, 26] width 17 height 21
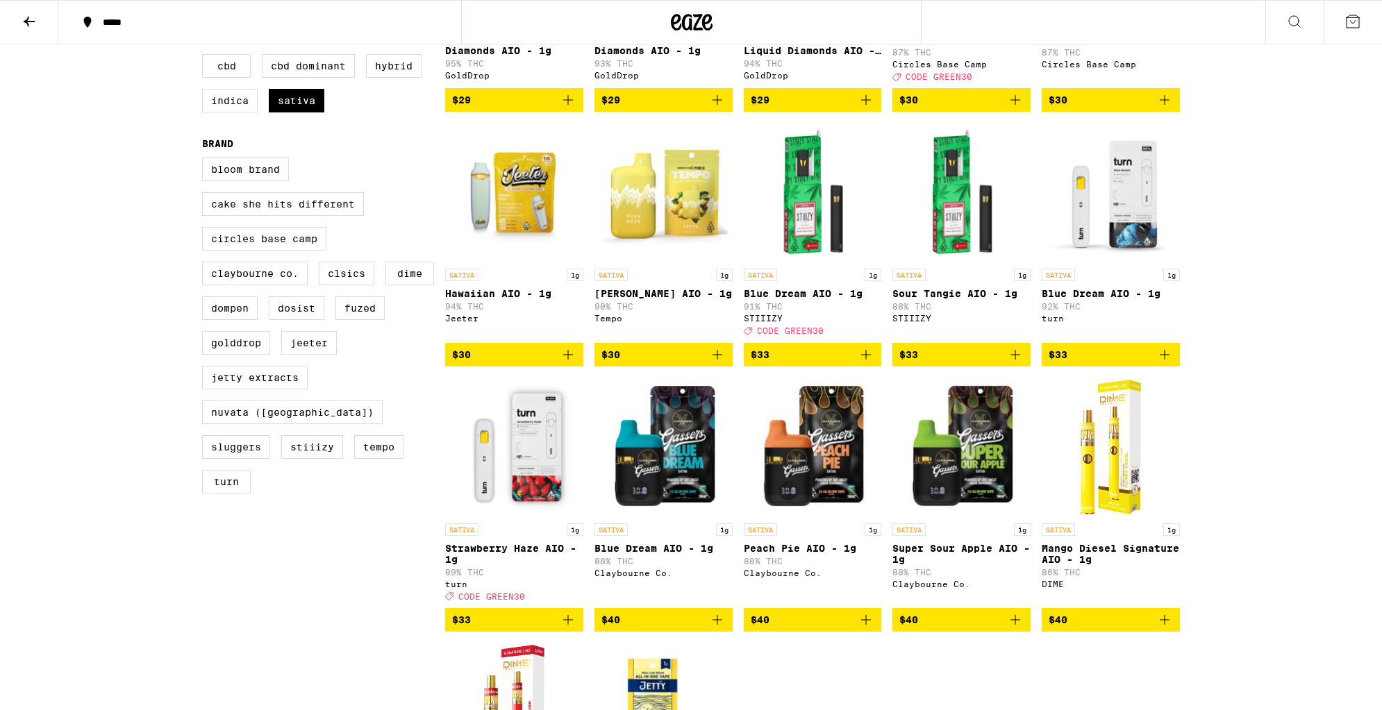
click at [1120, 223] on img "Open page for Blue Dream AIO - 1g from turn" at bounding box center [1111, 192] width 138 height 139
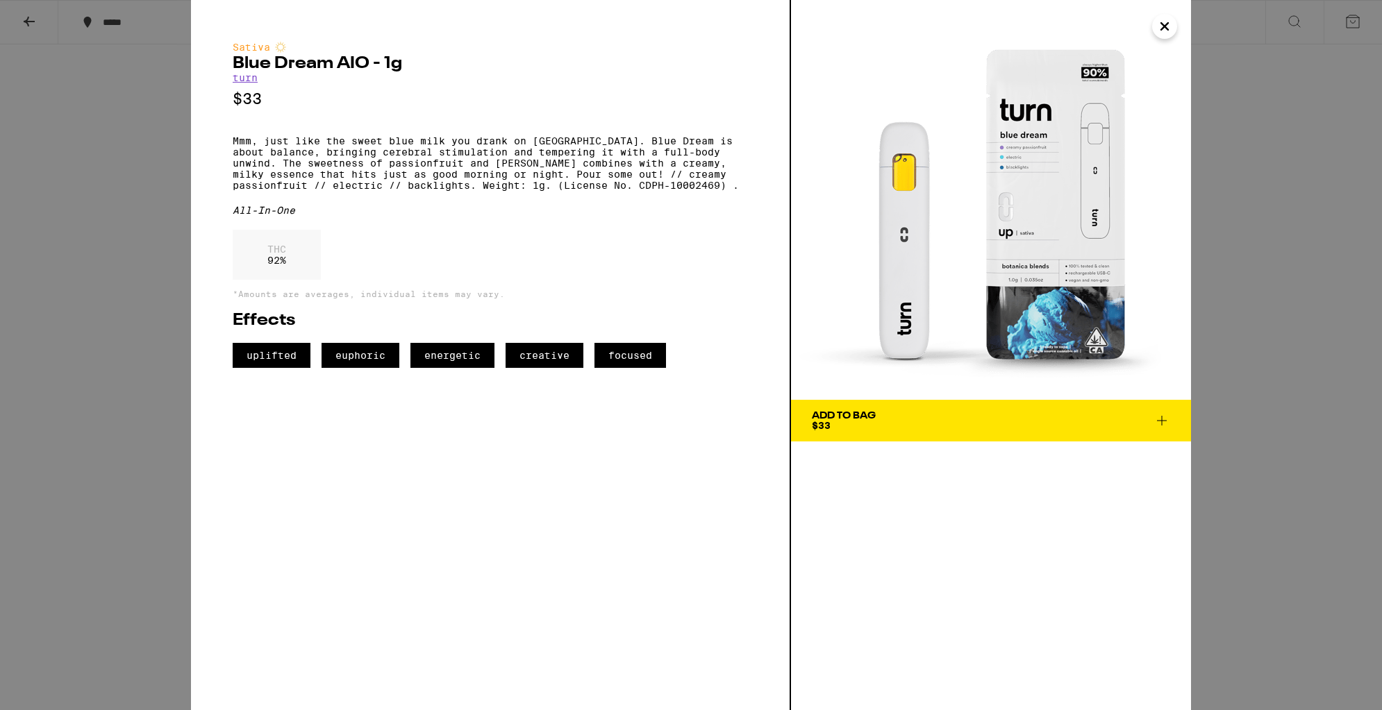
click at [1162, 31] on icon "Close" at bounding box center [1164, 26] width 17 height 21
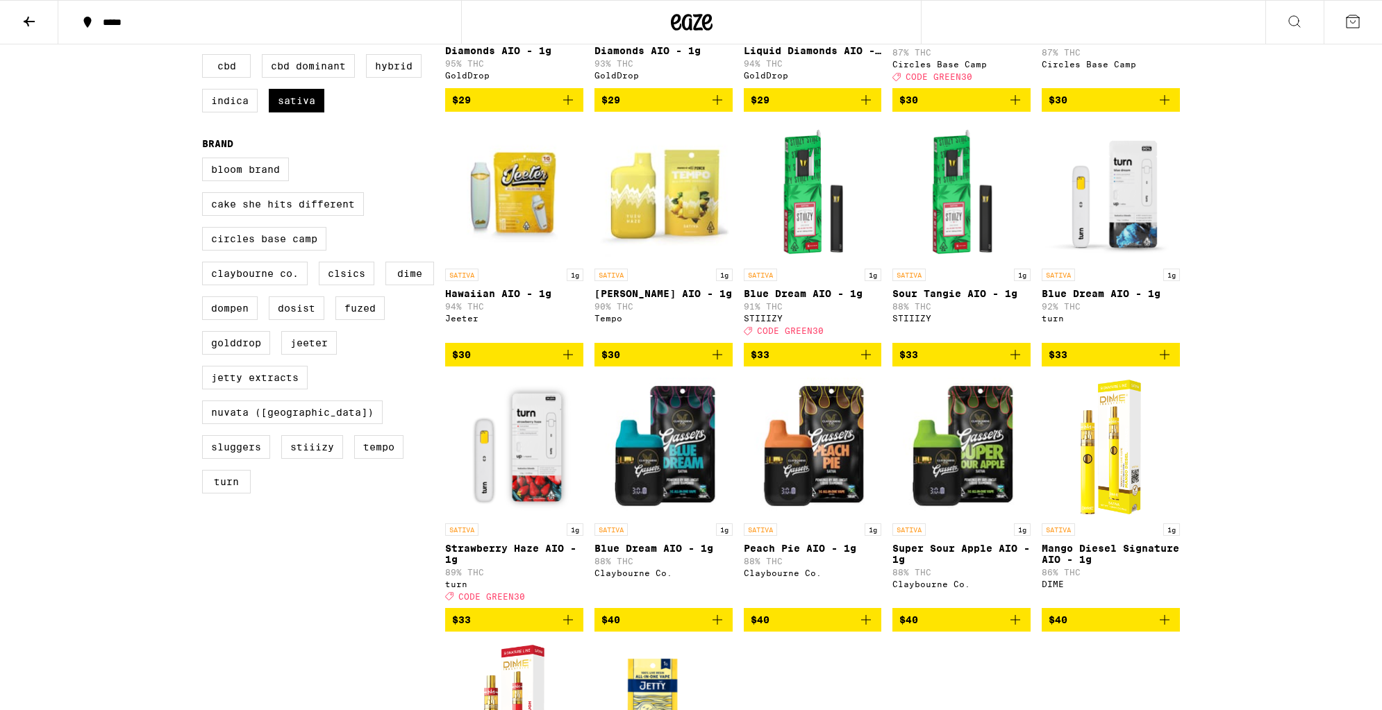
click at [506, 433] on img "Open page for Strawberry Haze AIO - 1g from turn" at bounding box center [514, 447] width 138 height 139
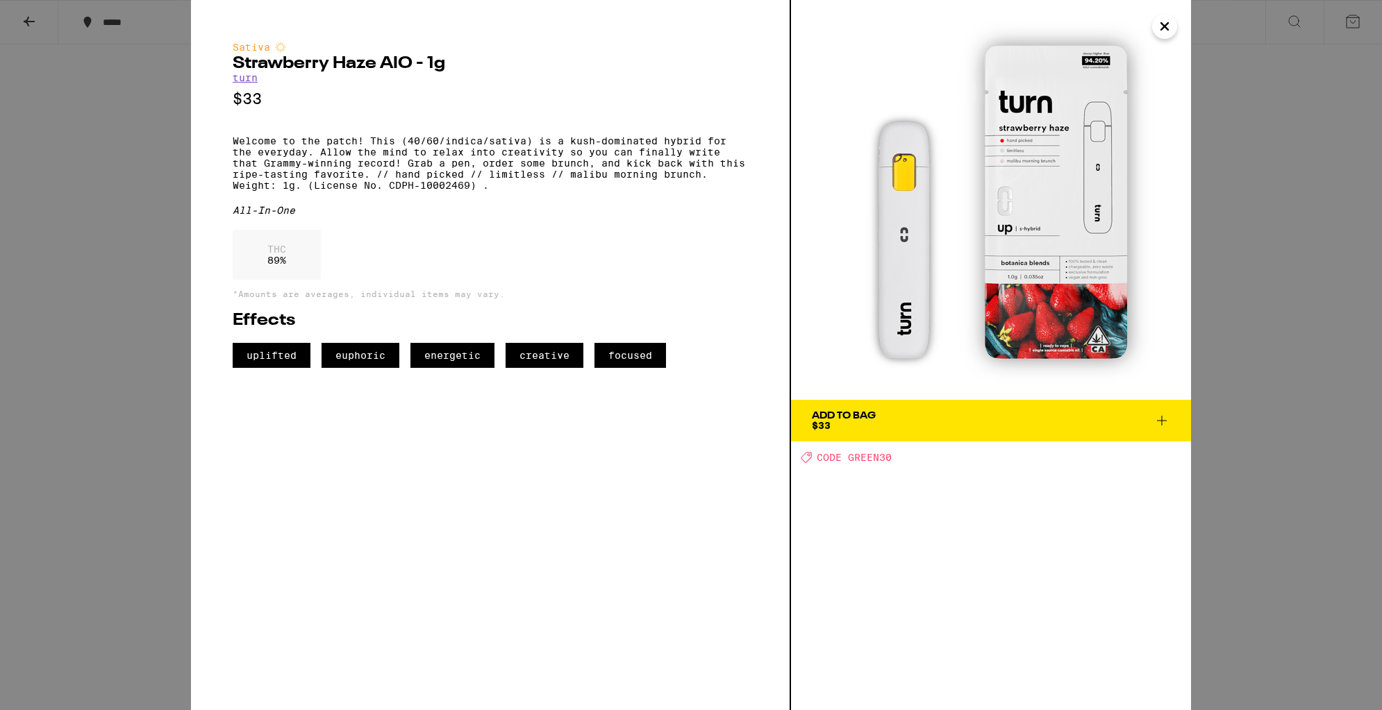
click at [1108, 58] on img at bounding box center [991, 200] width 400 height 400
click at [1162, 25] on icon "Close" at bounding box center [1164, 26] width 7 height 7
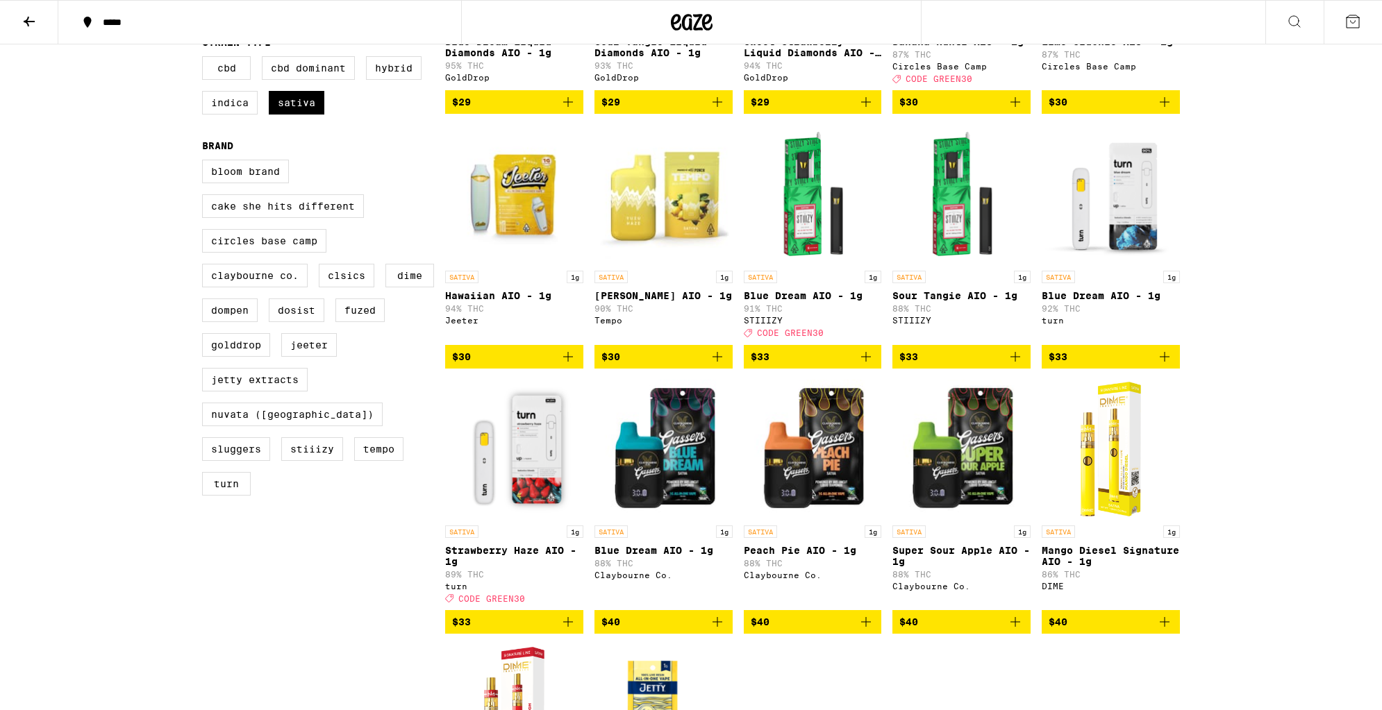
scroll to position [335, 0]
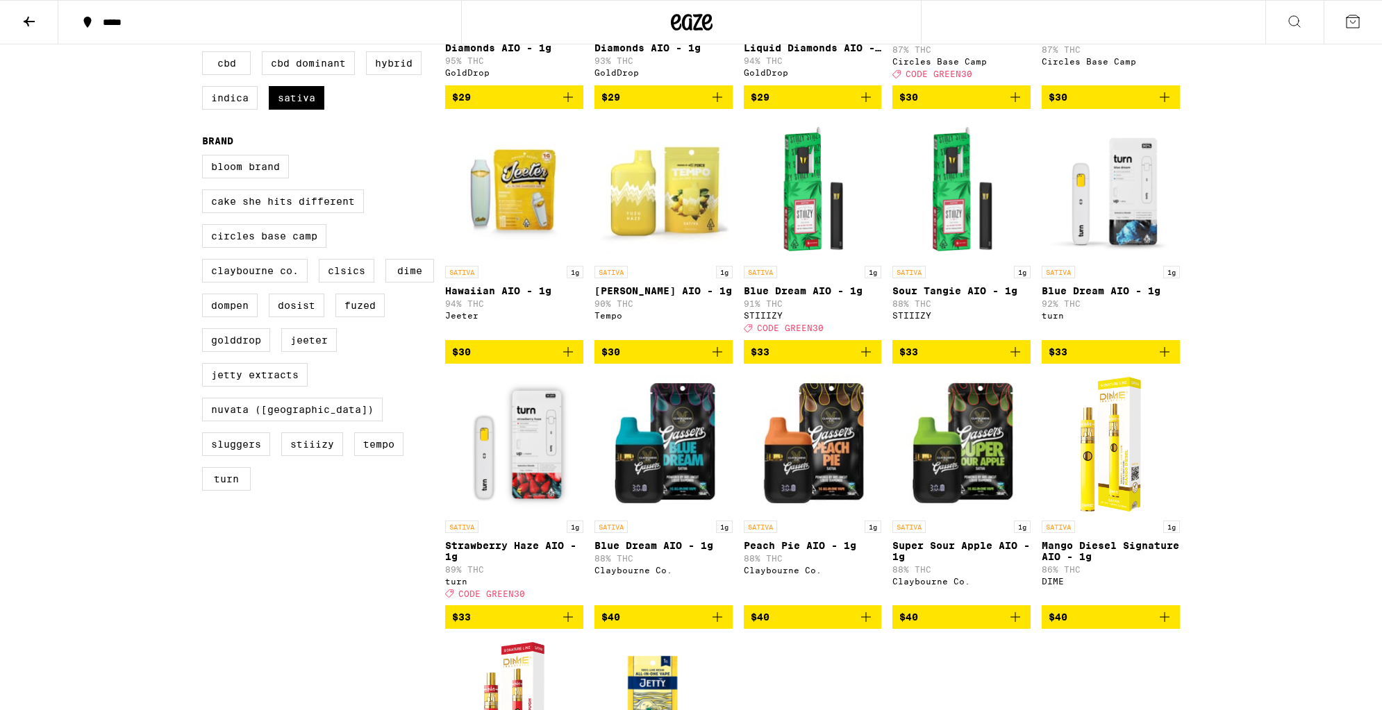
click at [1164, 360] on icon "Add to bag" at bounding box center [1164, 352] width 17 height 17
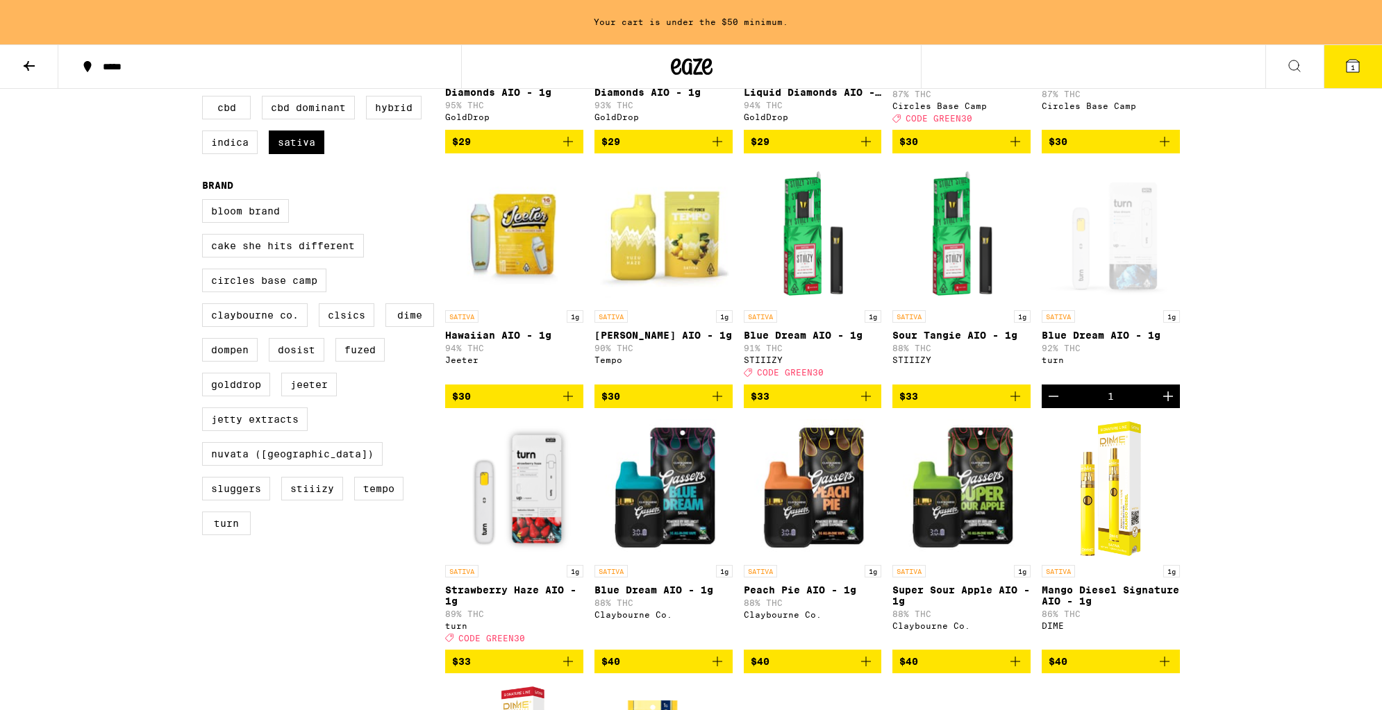
click at [1336, 407] on div "Your cart is under the $50 minimum. ***** ***** 1 All-In-One Vaporizers Disposa…" at bounding box center [691, 545] width 1382 height 1760
click at [1058, 405] on icon "Decrement" at bounding box center [1053, 396] width 17 height 17
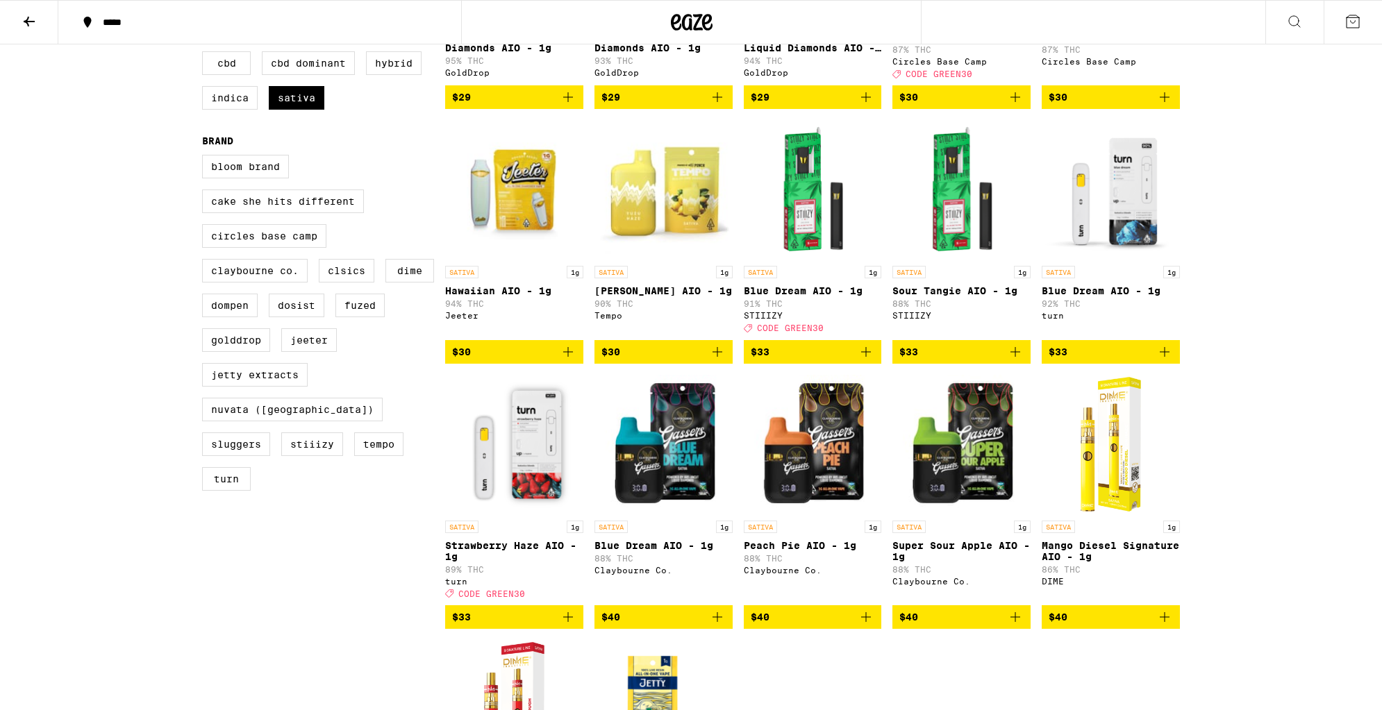
click at [1164, 357] on icon "Add to bag" at bounding box center [1165, 352] width 10 height 10
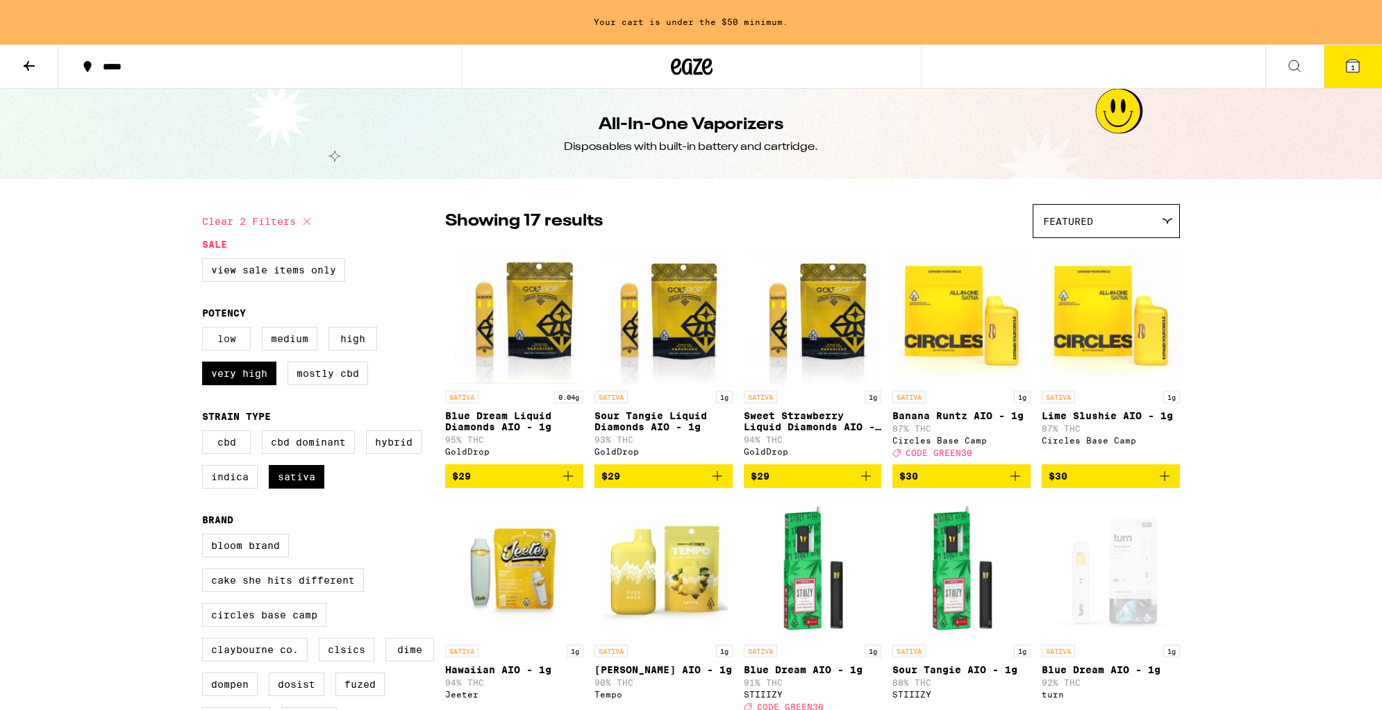
scroll to position [0, 0]
click at [24, 69] on icon at bounding box center [29, 66] width 17 height 17
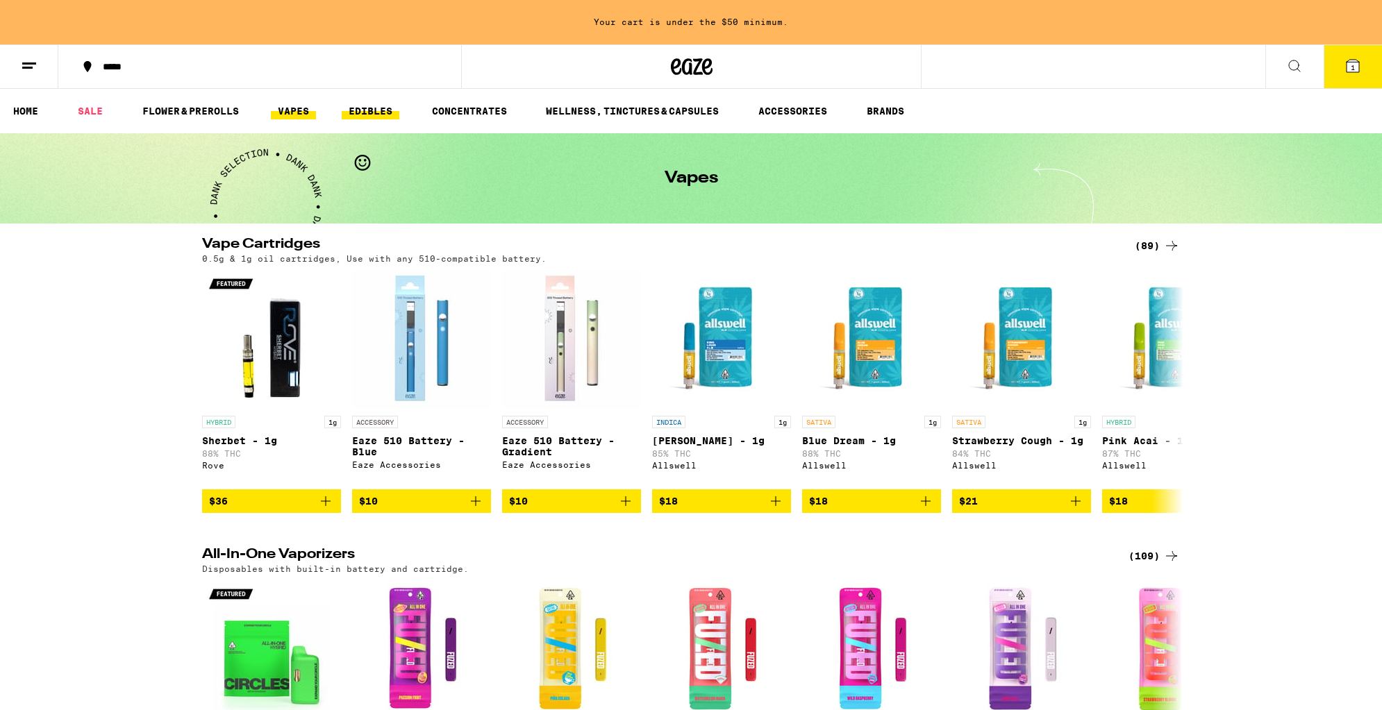
click at [365, 114] on link "EDIBLES" at bounding box center [371, 111] width 58 height 17
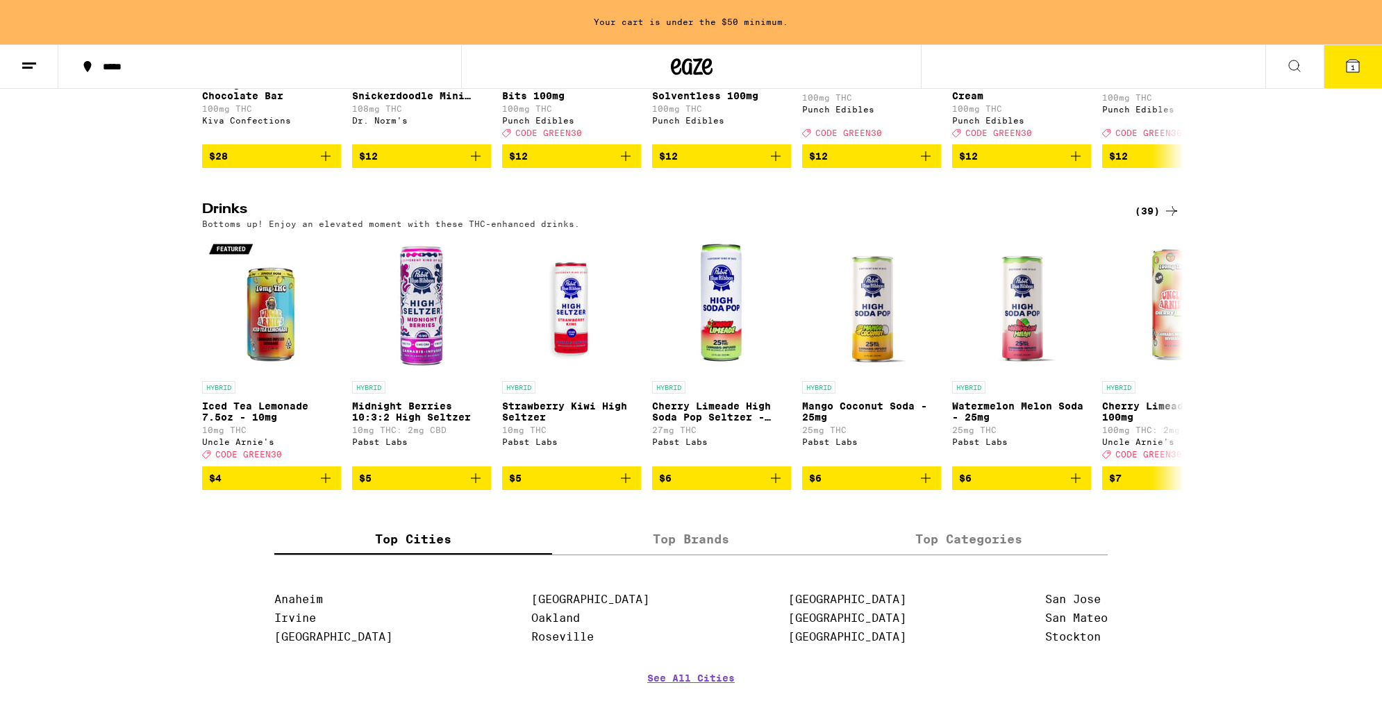
scroll to position [651, 0]
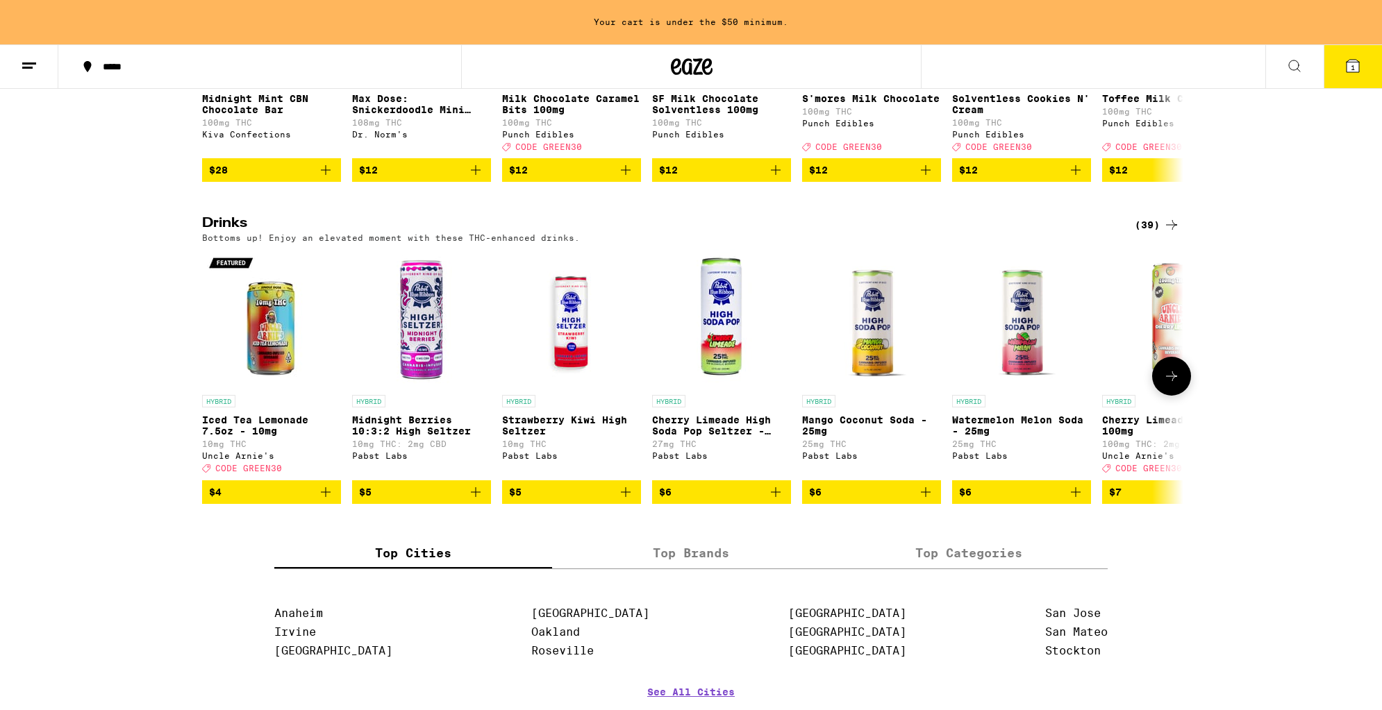
click at [1173, 381] on icon at bounding box center [1171, 376] width 11 height 10
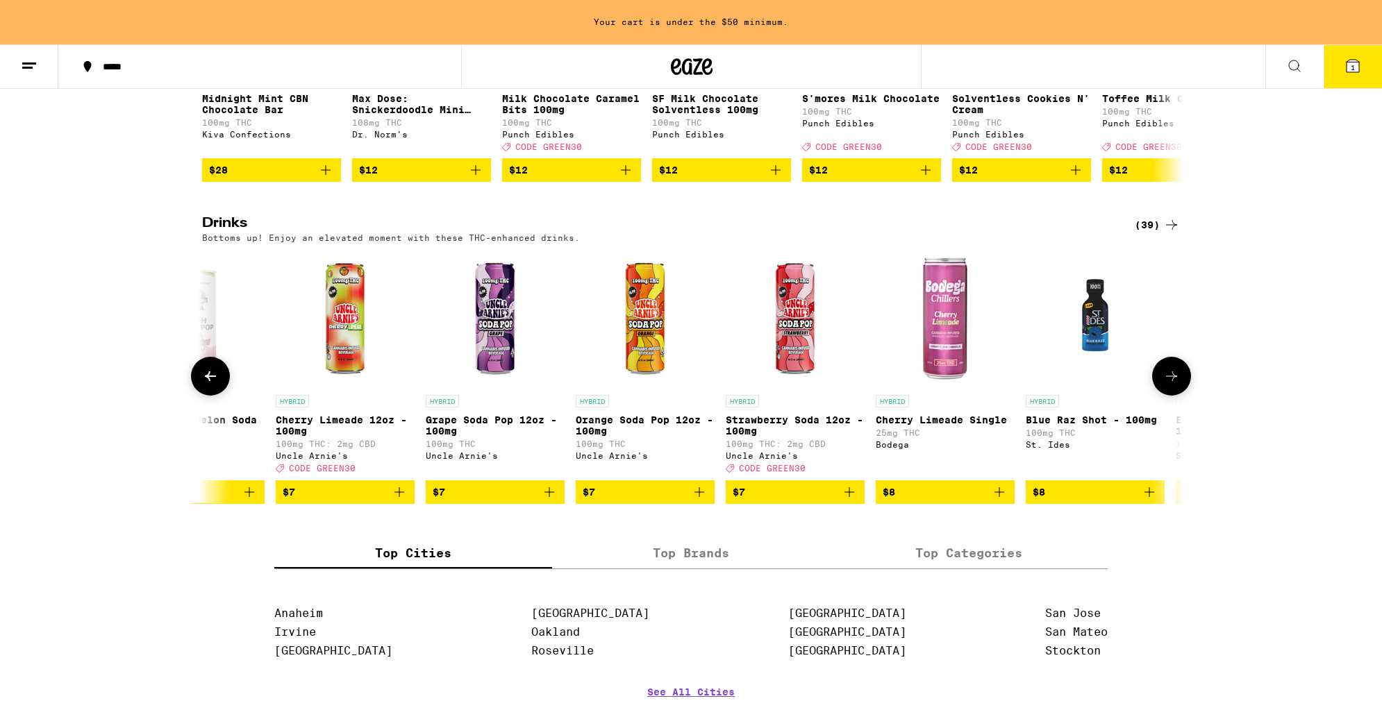
click at [1173, 381] on icon at bounding box center [1171, 376] width 11 height 10
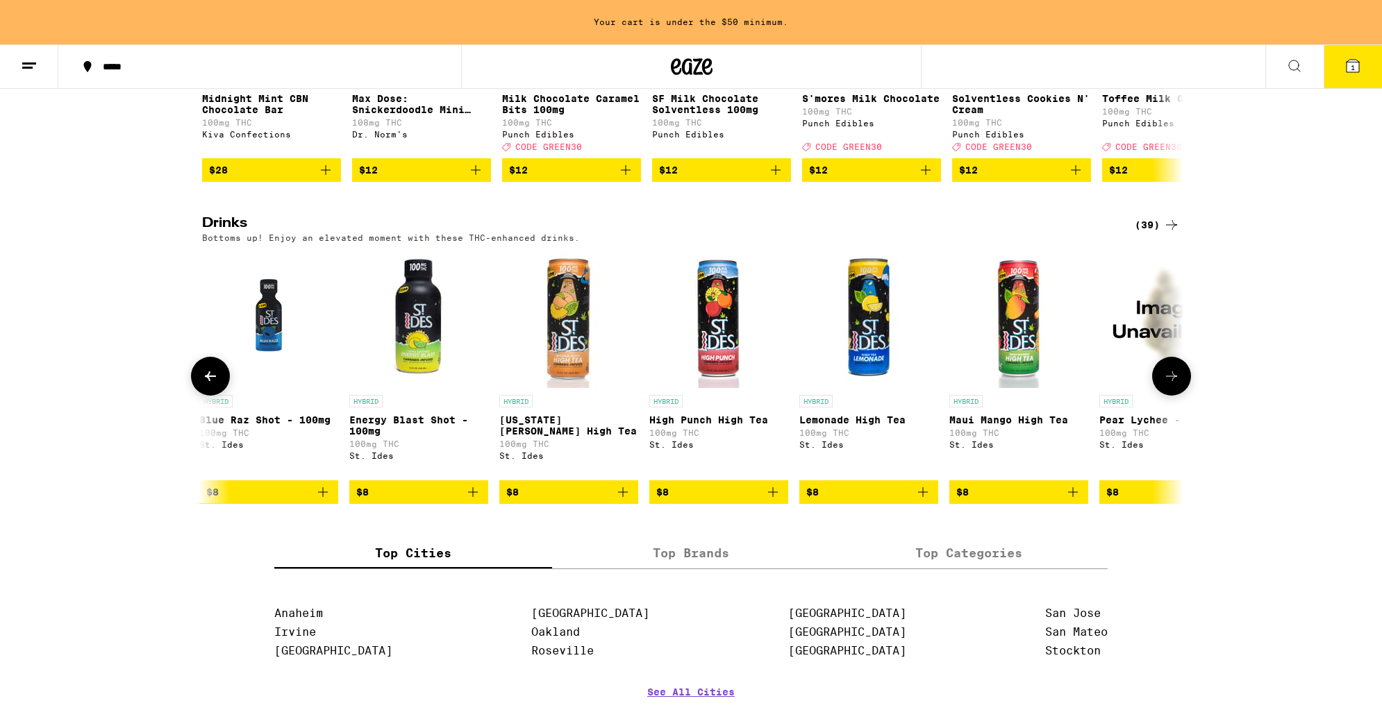
click at [1173, 381] on icon at bounding box center [1171, 376] width 11 height 10
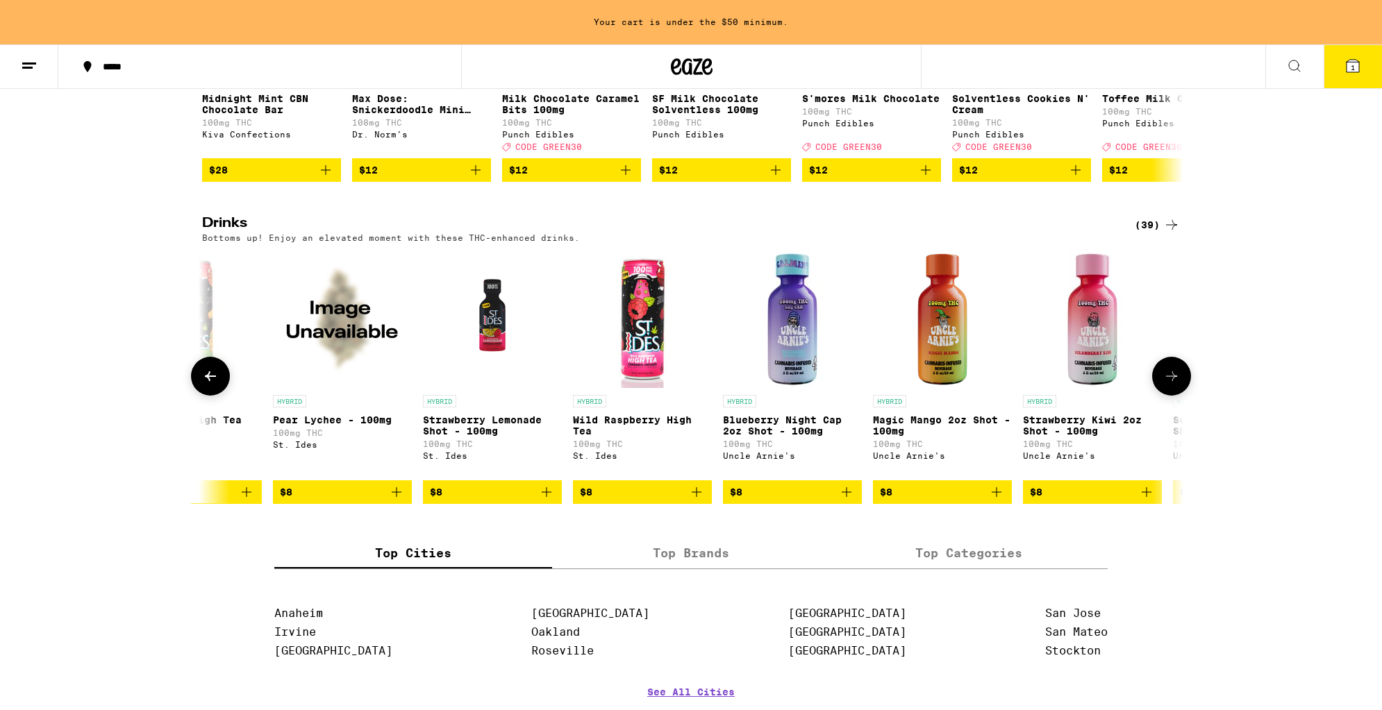
click at [1173, 381] on icon at bounding box center [1171, 376] width 11 height 10
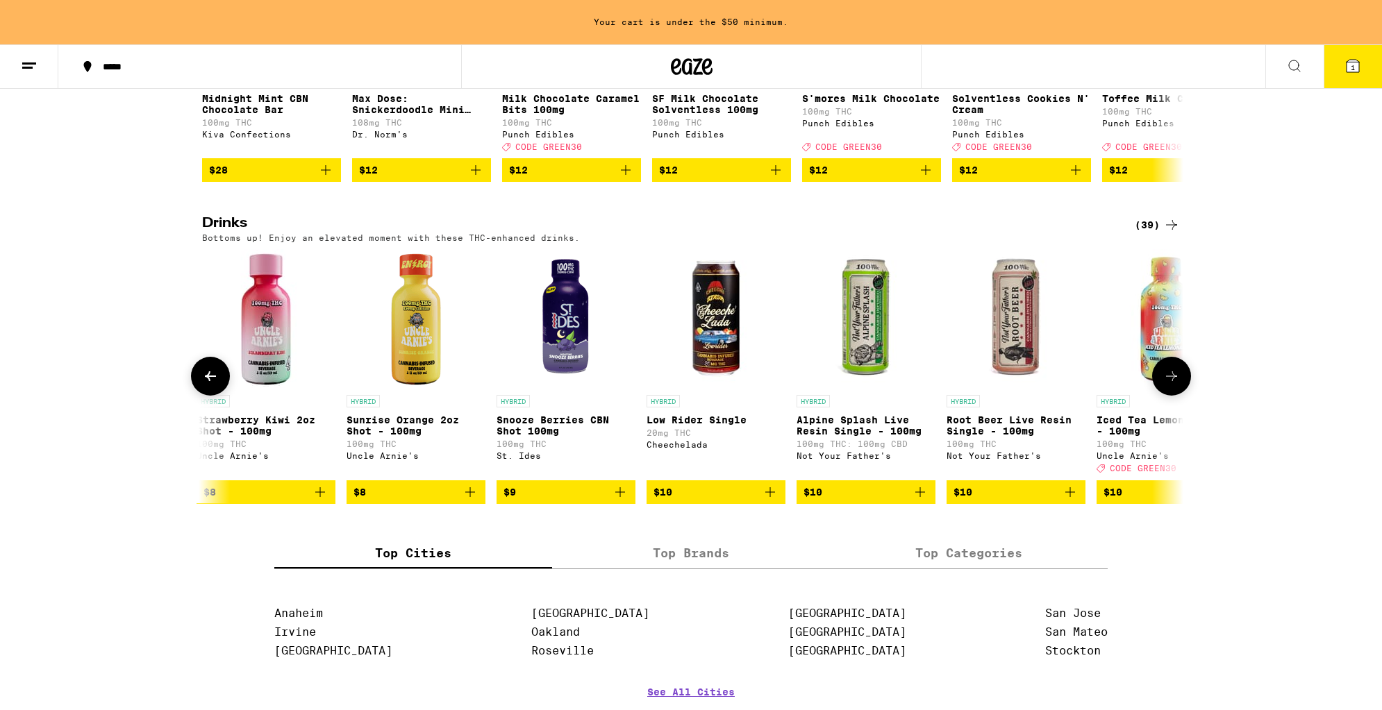
click at [1173, 381] on icon at bounding box center [1171, 376] width 11 height 10
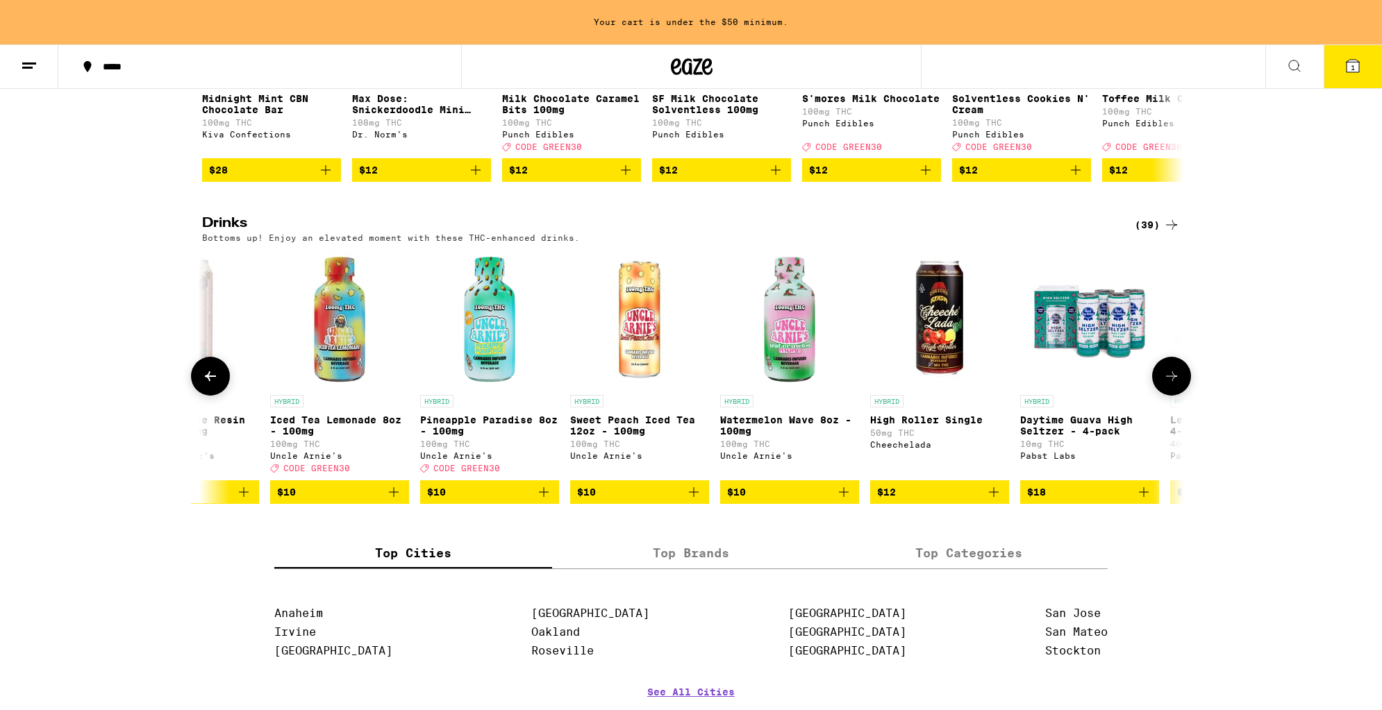
click at [1173, 381] on icon at bounding box center [1171, 376] width 11 height 10
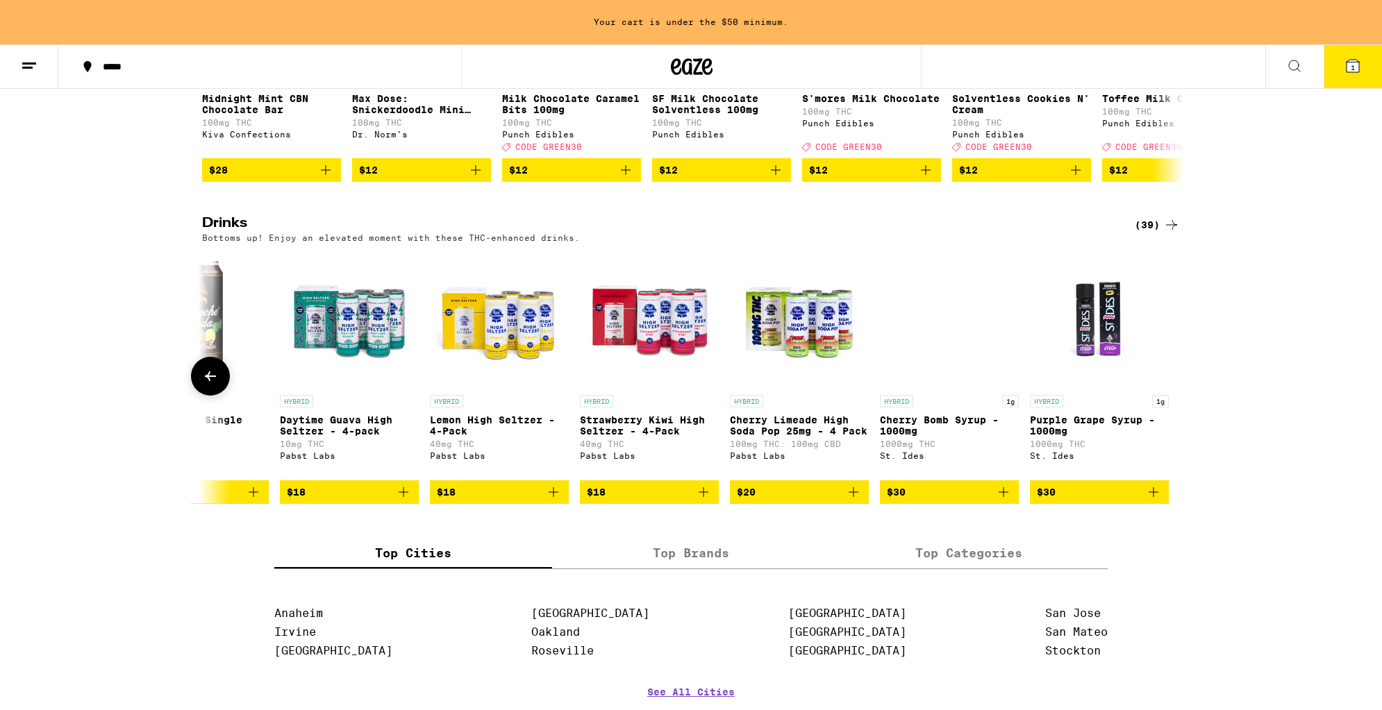
scroll to position [0, 0]
click at [854, 501] on icon "Add to bag" at bounding box center [853, 492] width 17 height 17
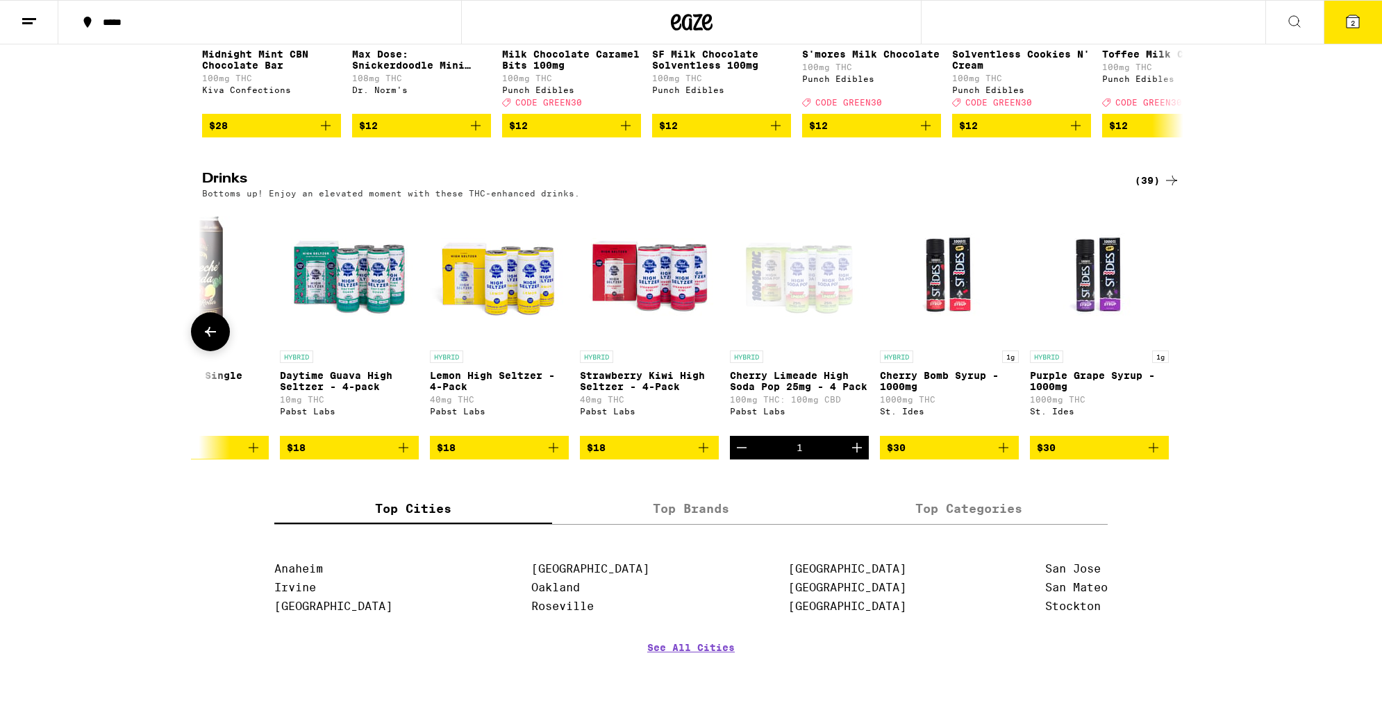
click at [852, 453] on icon "Increment" at bounding box center [857, 448] width 10 height 10
click at [1362, 22] on button "3" at bounding box center [1353, 22] width 58 height 43
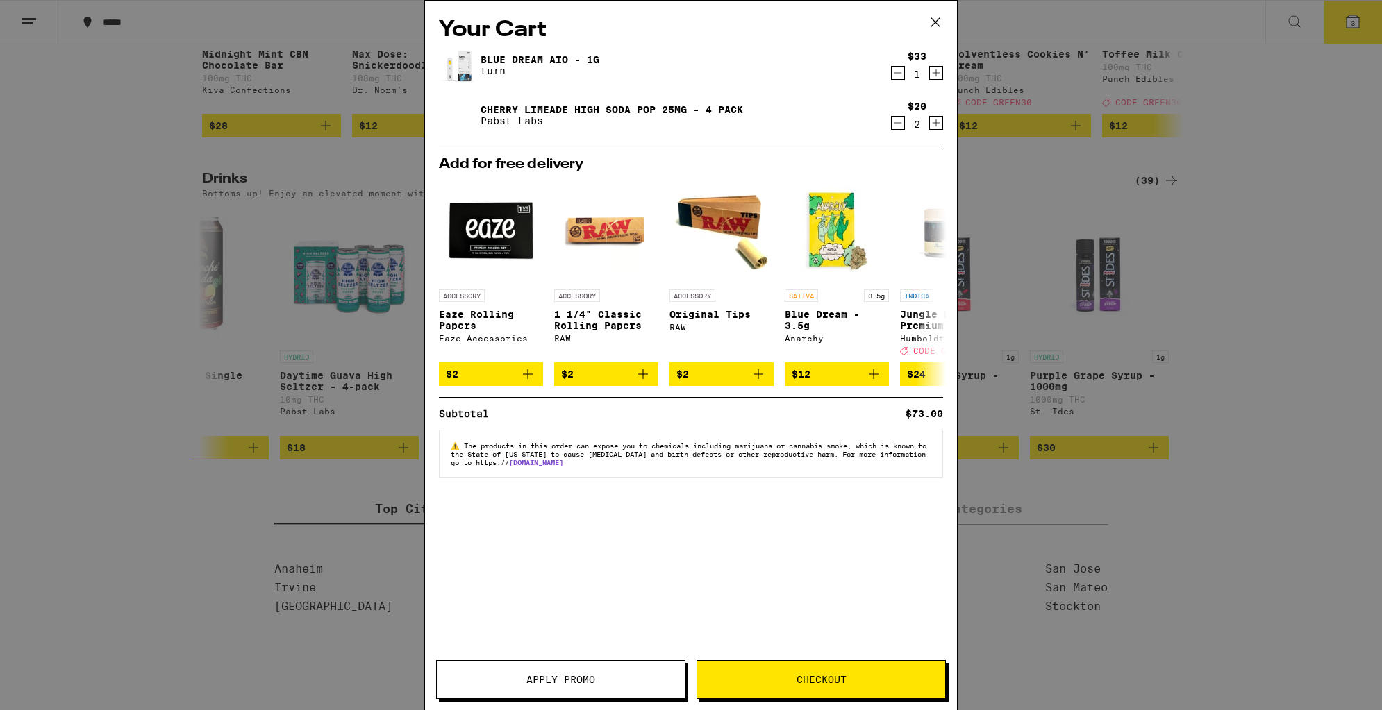
click at [933, 22] on icon at bounding box center [935, 22] width 21 height 21
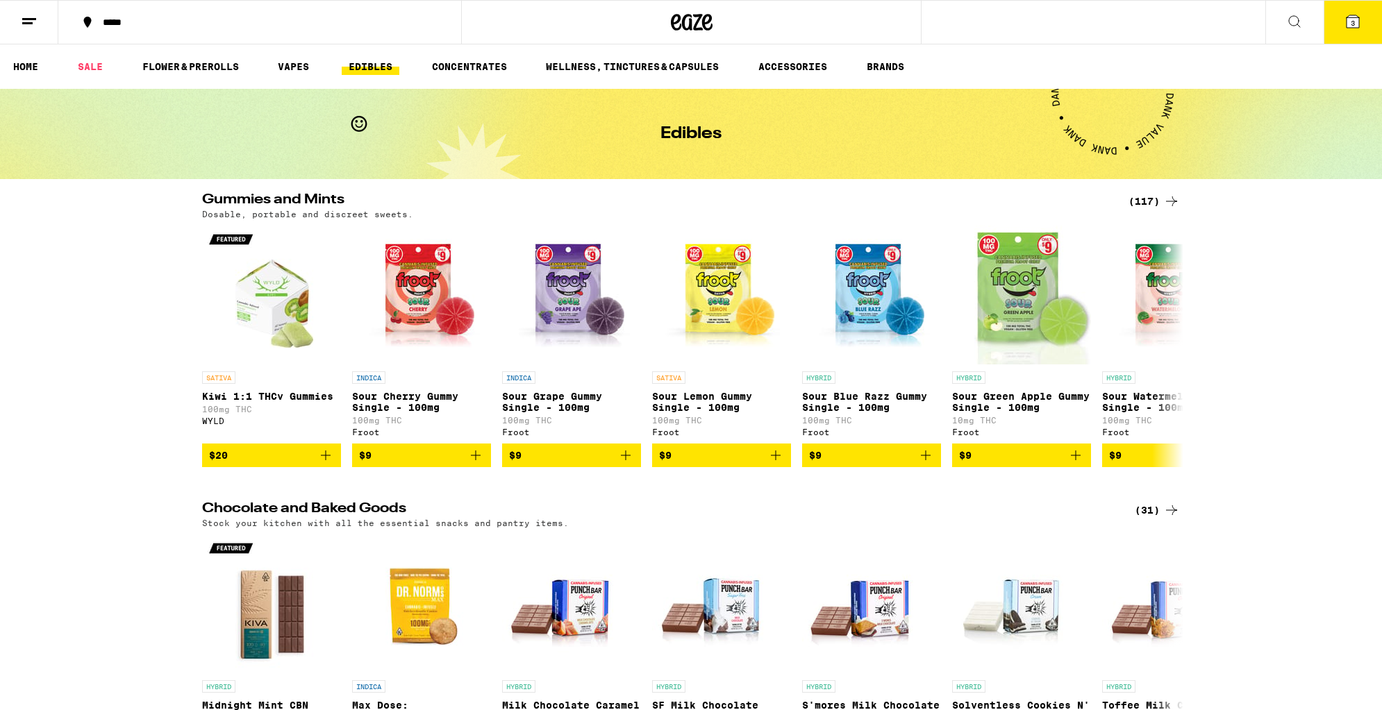
click at [1368, 27] on button "3" at bounding box center [1353, 22] width 58 height 43
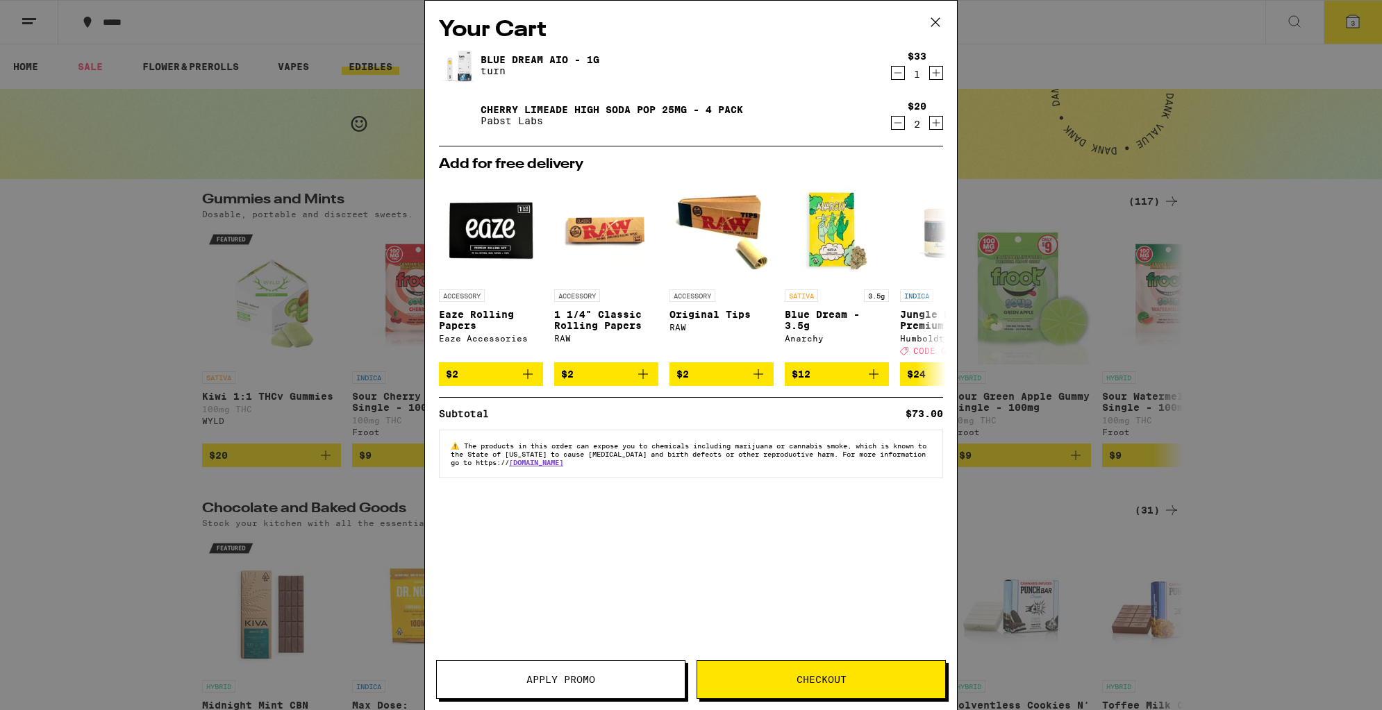
click at [941, 17] on icon at bounding box center [935, 22] width 21 height 21
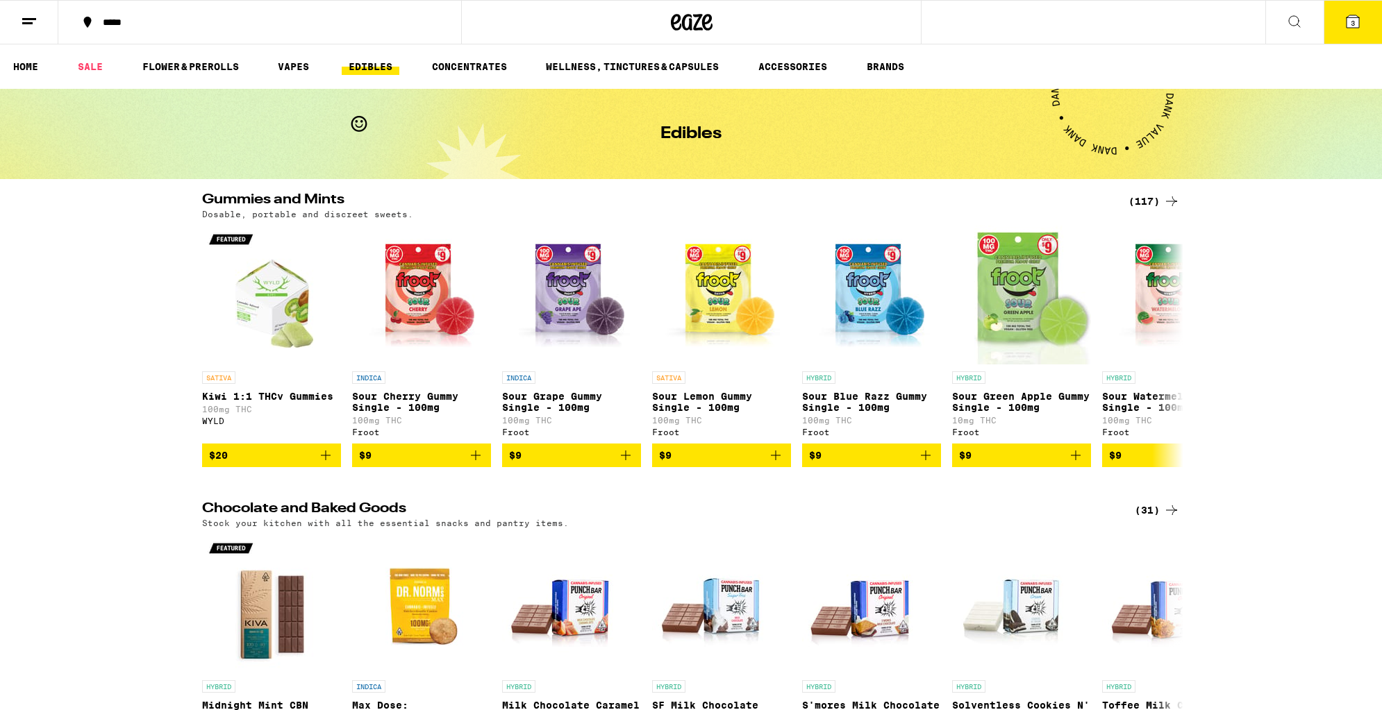
click at [40, 28] on button at bounding box center [29, 23] width 58 height 44
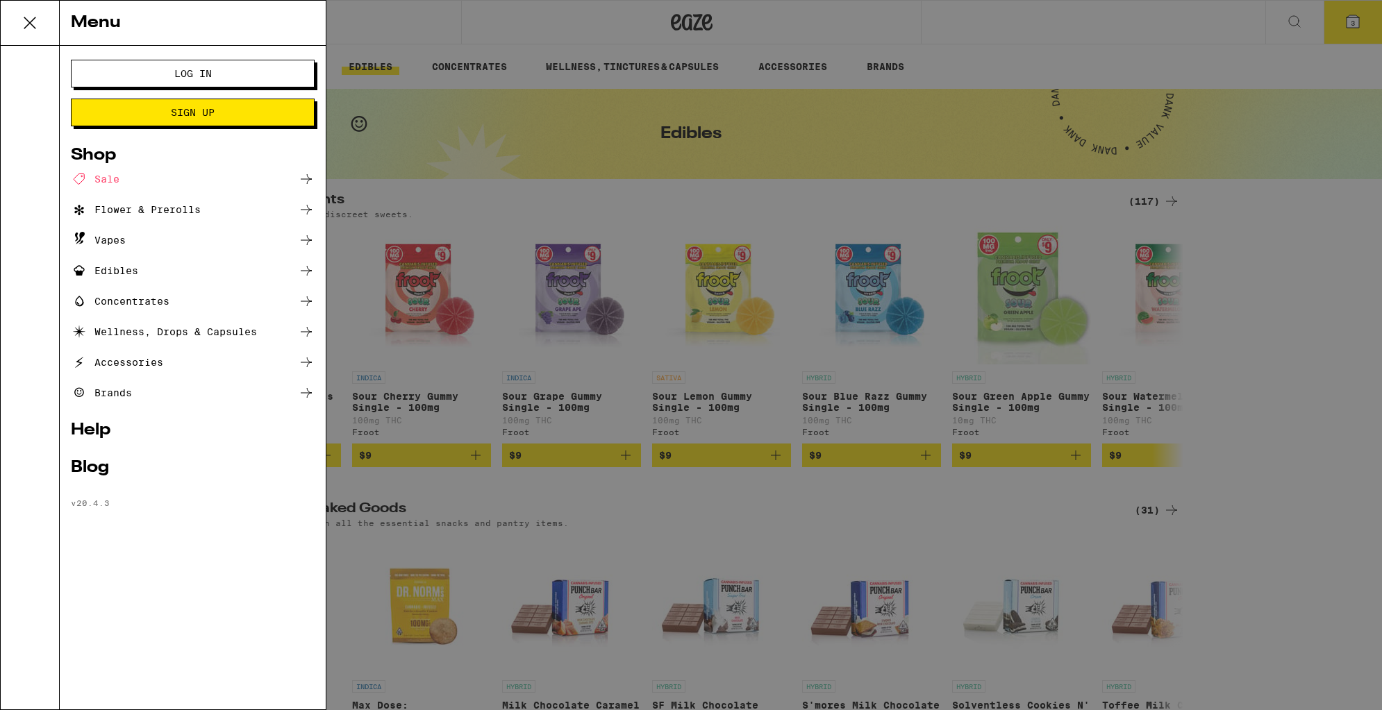
click at [162, 108] on span "Sign Up" at bounding box center [192, 113] width 131 height 10
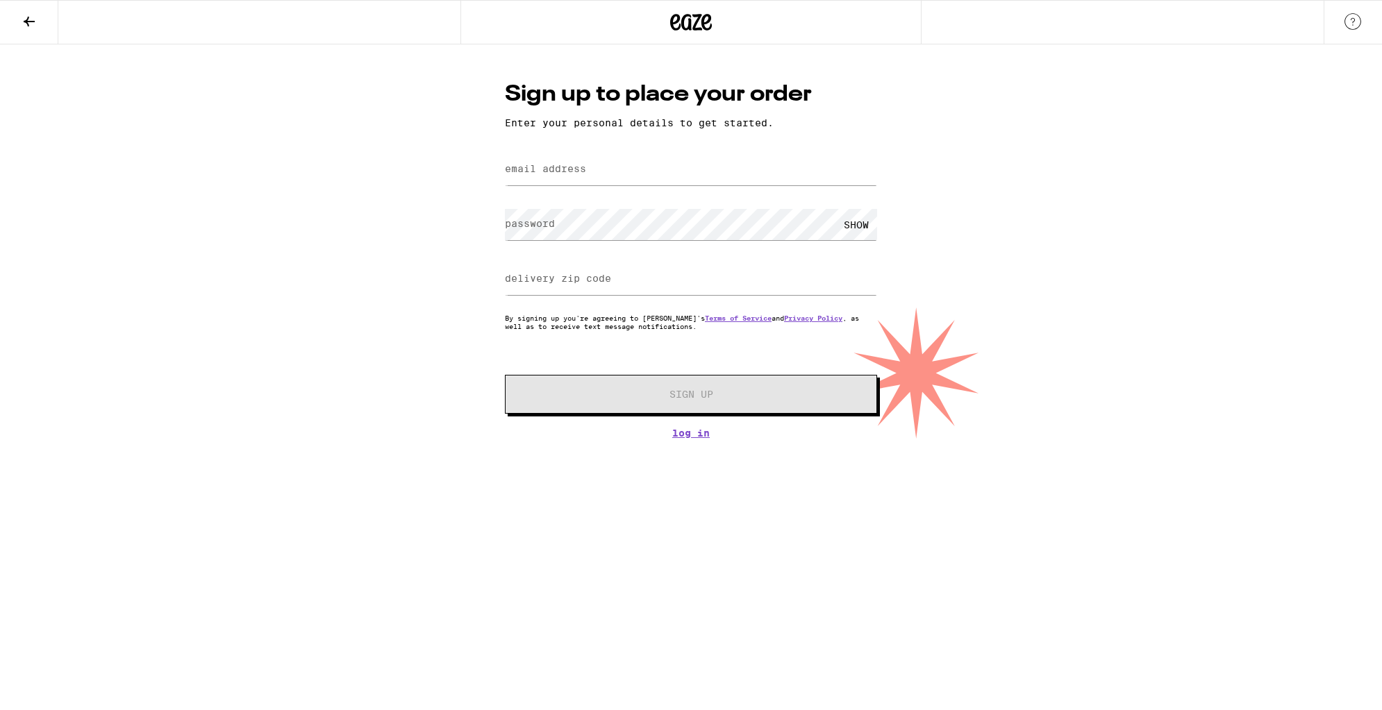
click at [22, 28] on icon at bounding box center [29, 21] width 17 height 17
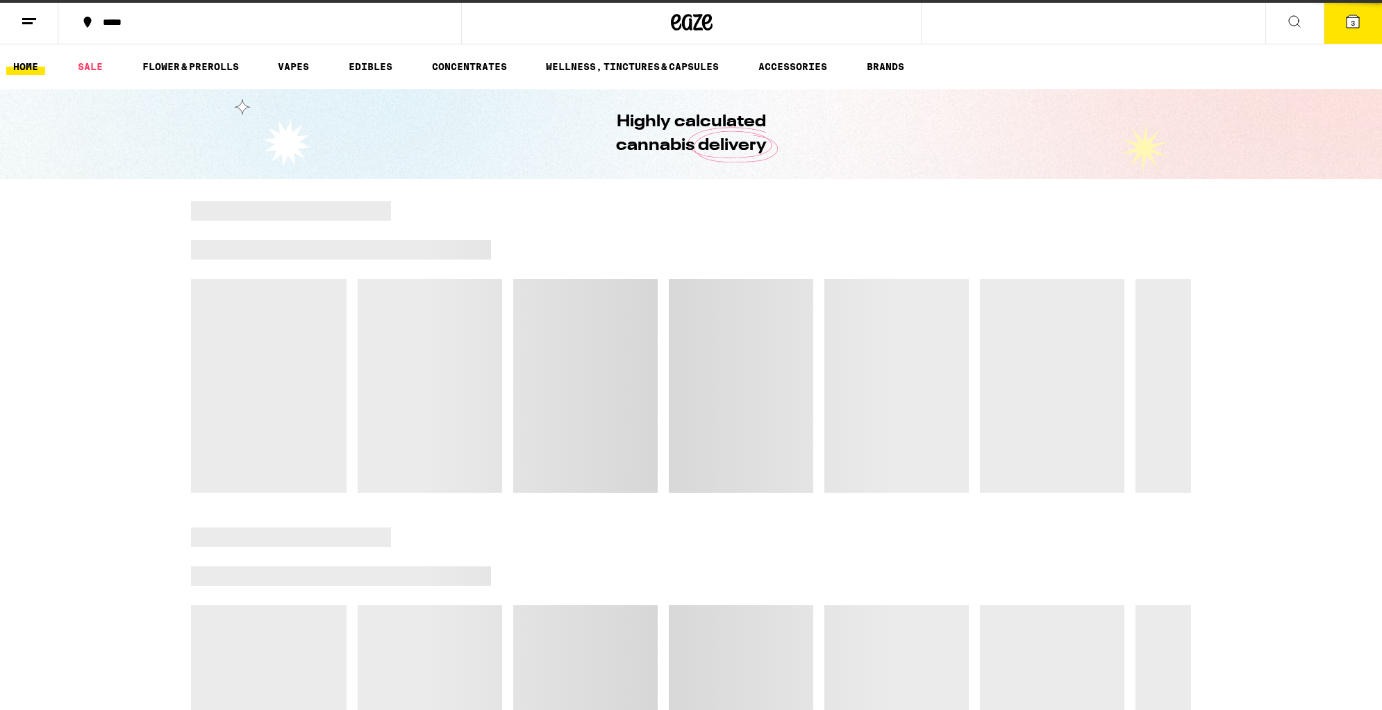
click at [28, 31] on button at bounding box center [29, 23] width 58 height 44
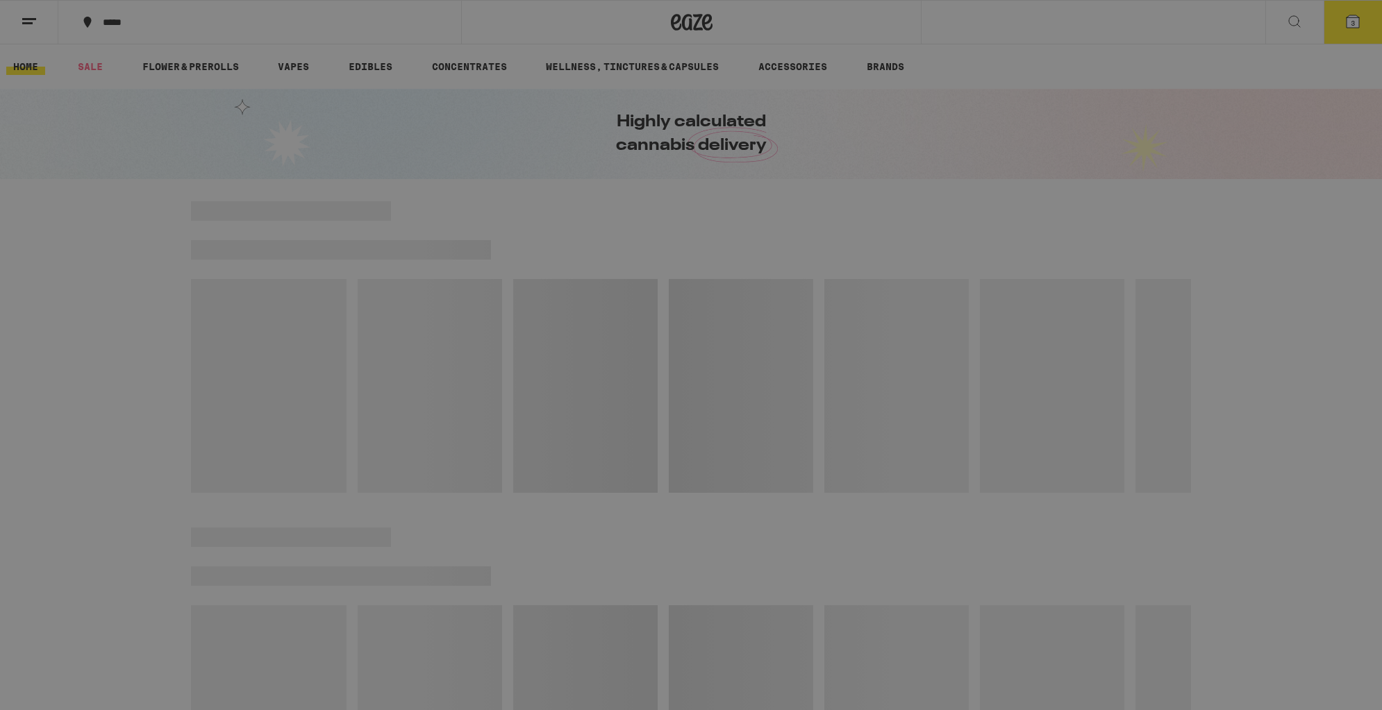
click at [173, 80] on button "Log In" at bounding box center [193, 74] width 244 height 28
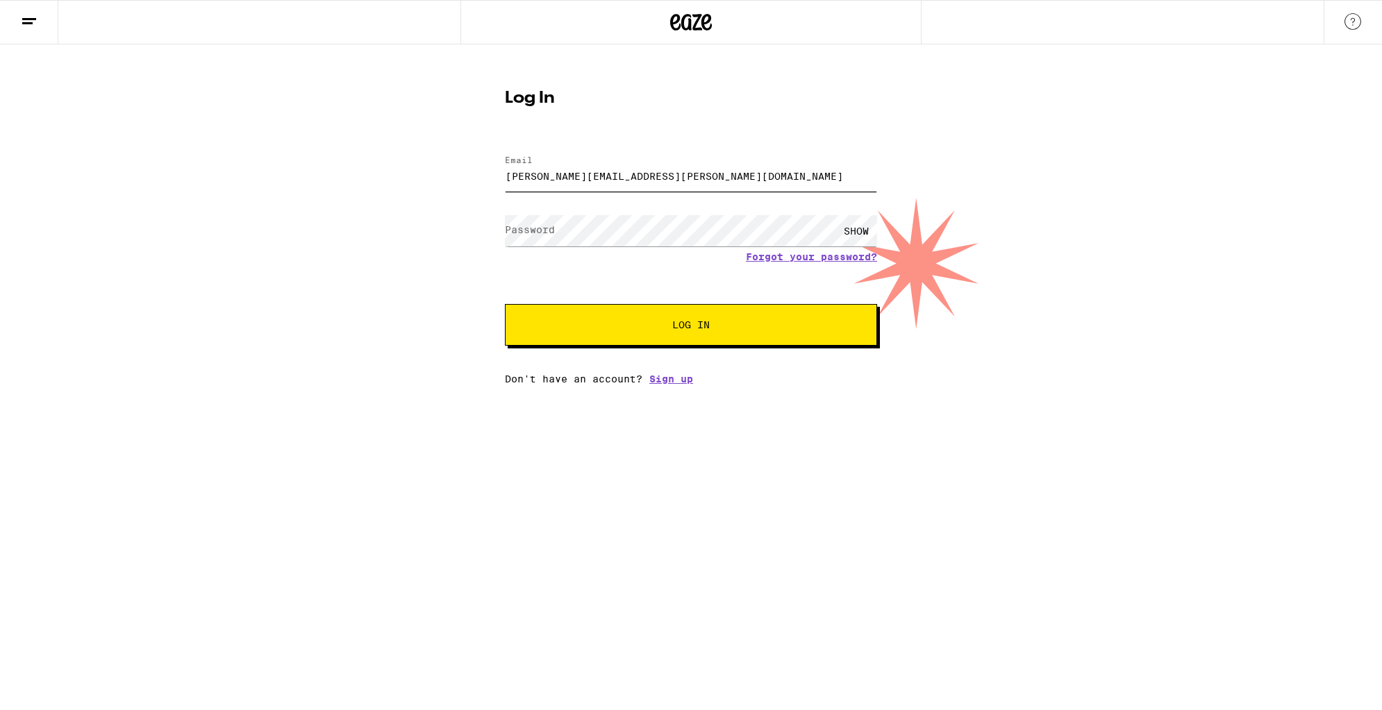
type input "[PERSON_NAME][EMAIL_ADDRESS][PERSON_NAME][DOMAIN_NAME]"
click at [691, 326] on button "Log In" at bounding box center [691, 325] width 372 height 42
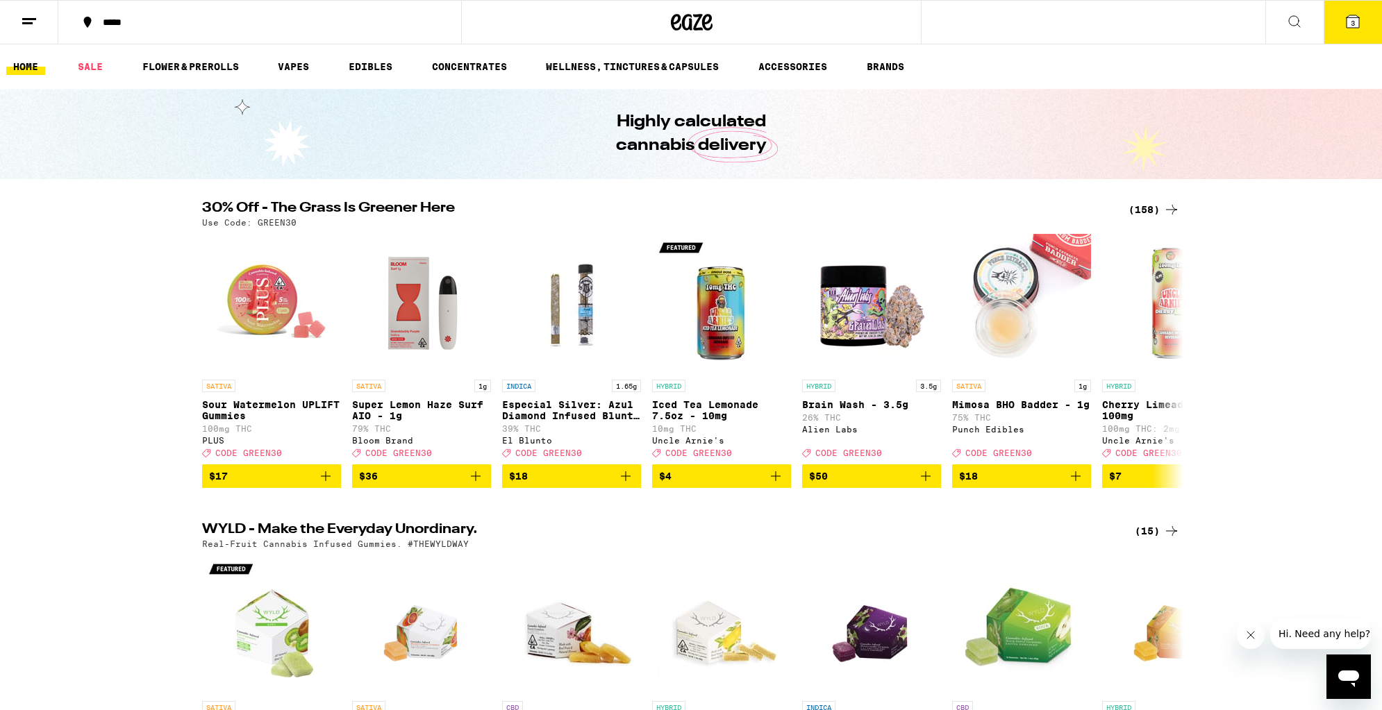
click at [1368, 26] on button "3" at bounding box center [1353, 22] width 58 height 43
click at [1347, 28] on icon at bounding box center [1352, 21] width 12 height 12
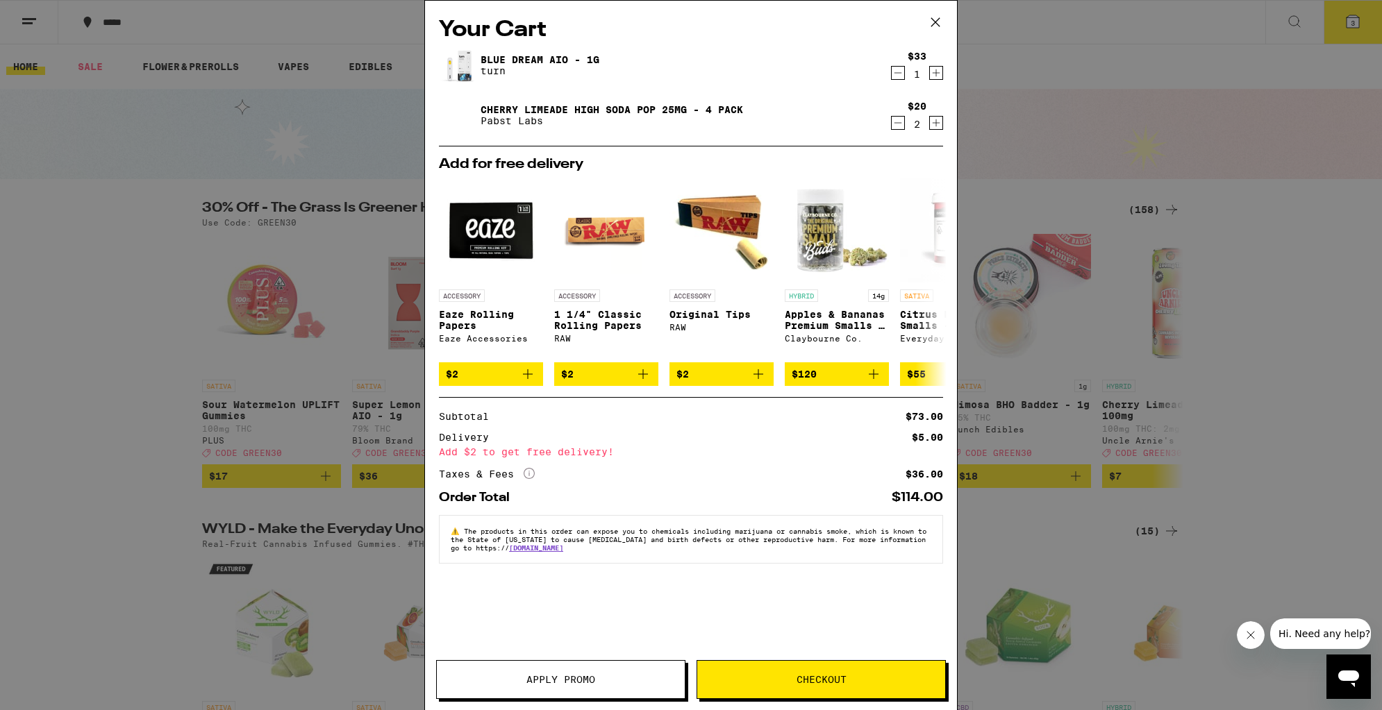
click at [930, 22] on icon at bounding box center [935, 22] width 21 height 21
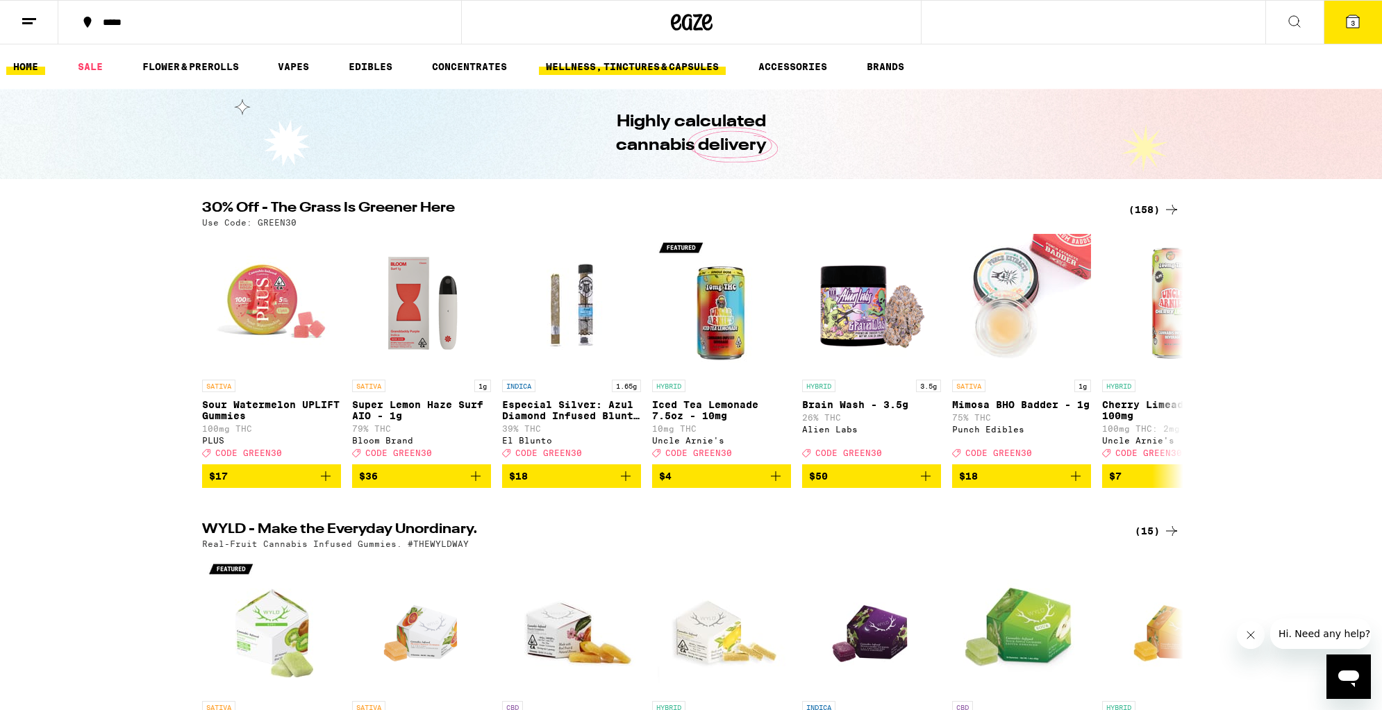
click at [673, 67] on link "WELLNESS, TINCTURES & CAPSULES" at bounding box center [632, 66] width 187 height 17
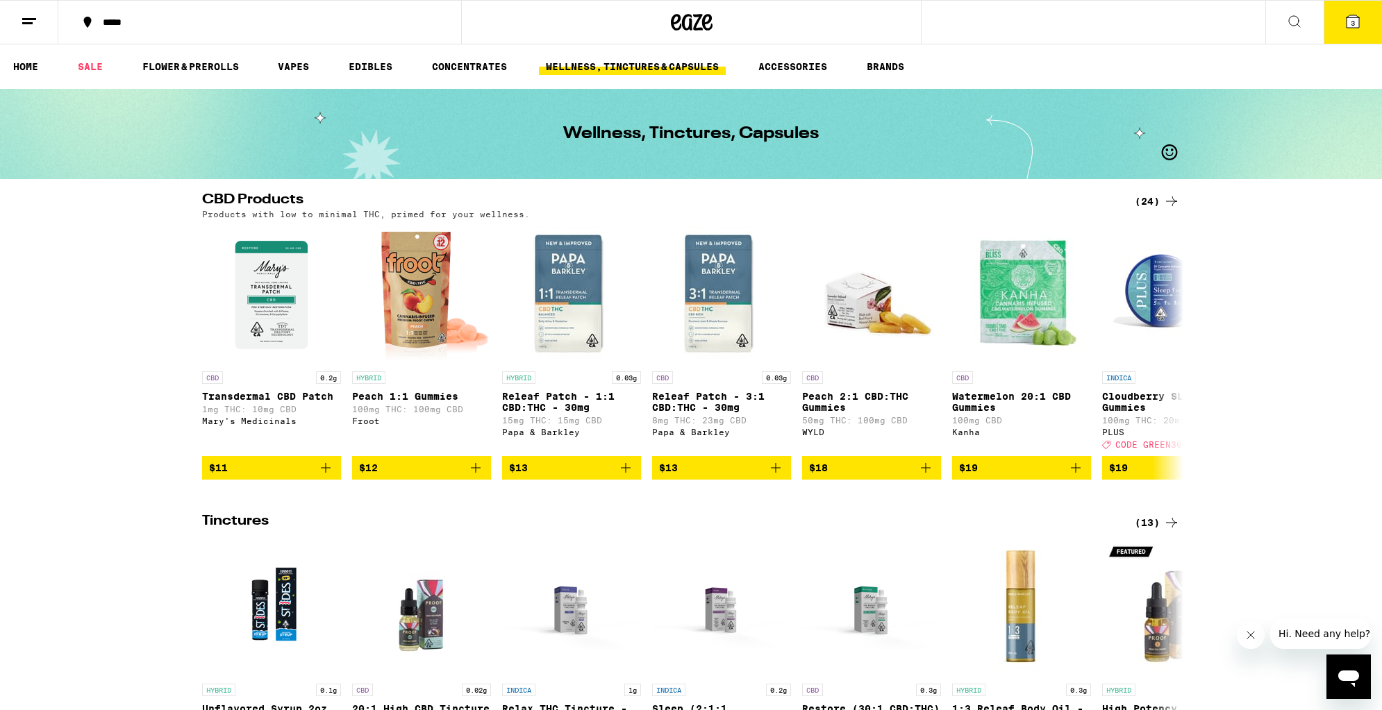
click at [1360, 19] on icon at bounding box center [1352, 21] width 17 height 17
